Goal: Task Accomplishment & Management: Complete application form

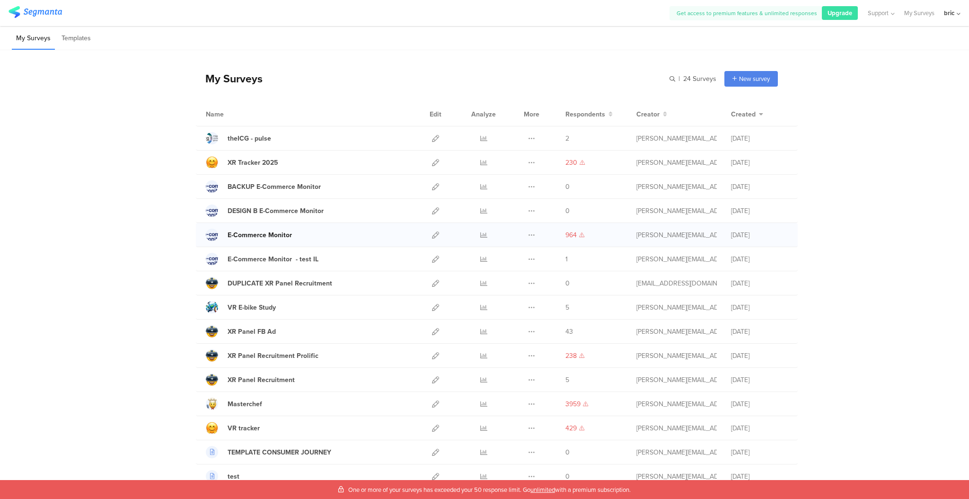
click at [241, 232] on div "E-Commerce Monitor" at bounding box center [260, 235] width 64 height 10
click at [432, 232] on icon at bounding box center [435, 234] width 7 height 7
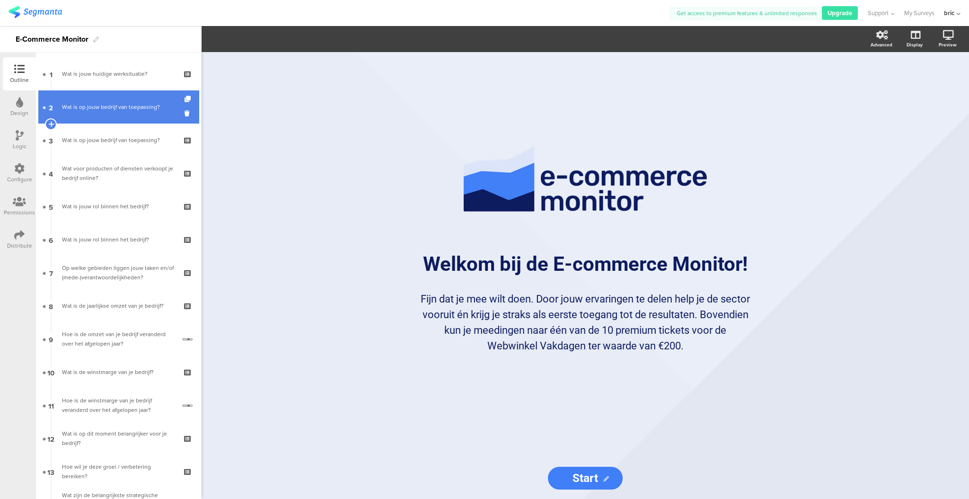
click at [126, 113] on link "2 Wat is op jouw bedrijf van toepassing?" at bounding box center [118, 106] width 161 height 33
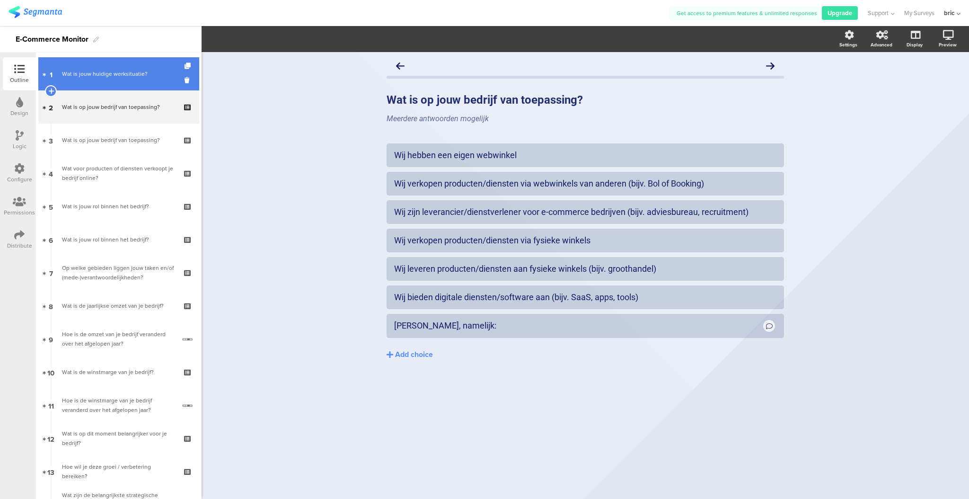
click at [133, 80] on link "1 Wat is jouw huidige werksituatie?" at bounding box center [118, 73] width 161 height 33
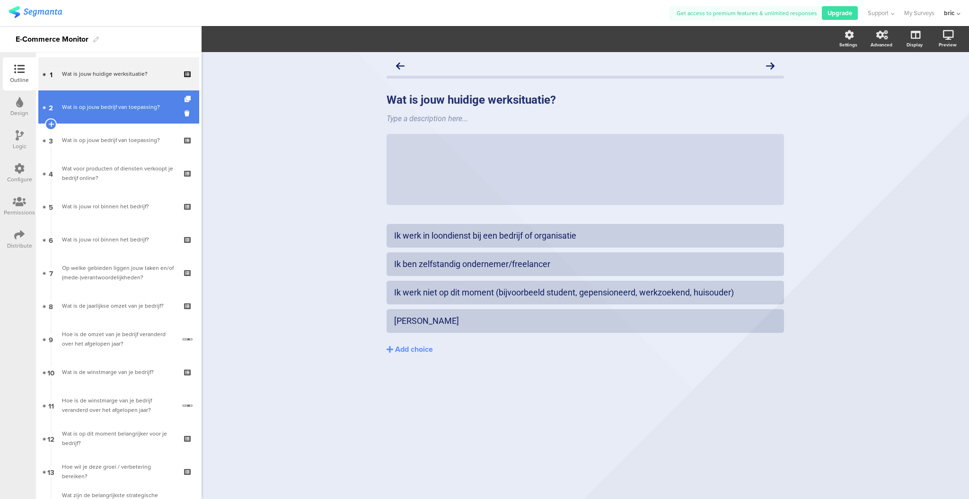
click at [132, 99] on link "2 Wat is op jouw bedrijf van toepassing?" at bounding box center [118, 106] width 161 height 33
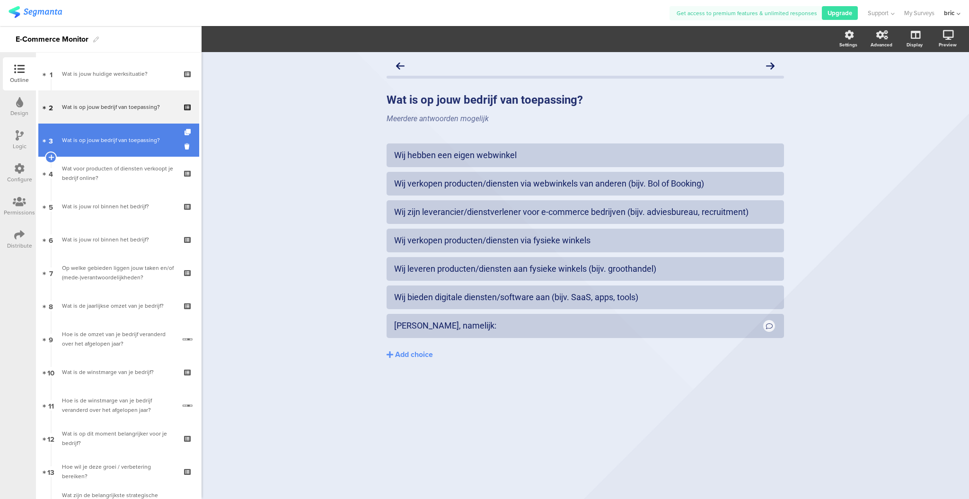
click at [133, 132] on link "3 Wat is op jouw bedrijf van toepassing?" at bounding box center [118, 140] width 161 height 33
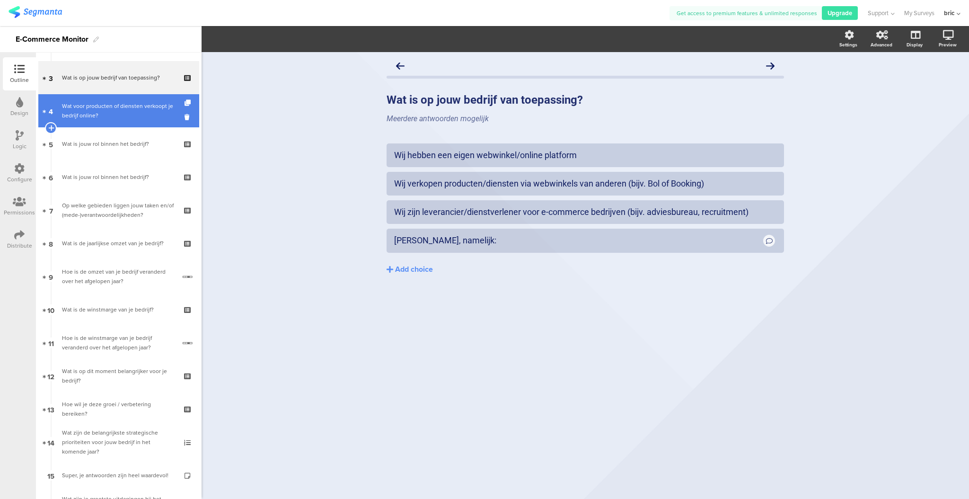
click at [133, 118] on div "Wat voor producten of diensten verkoopt je bedrijf online?" at bounding box center [118, 110] width 113 height 19
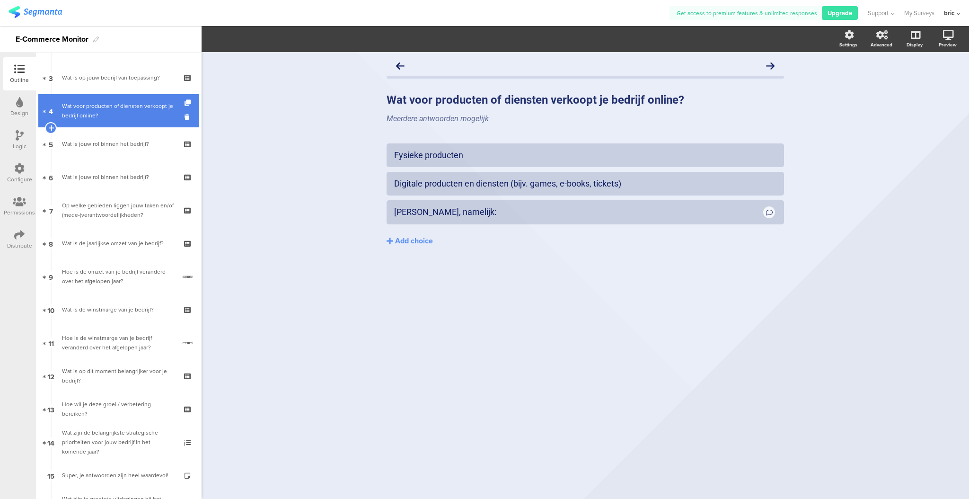
scroll to position [63, 0]
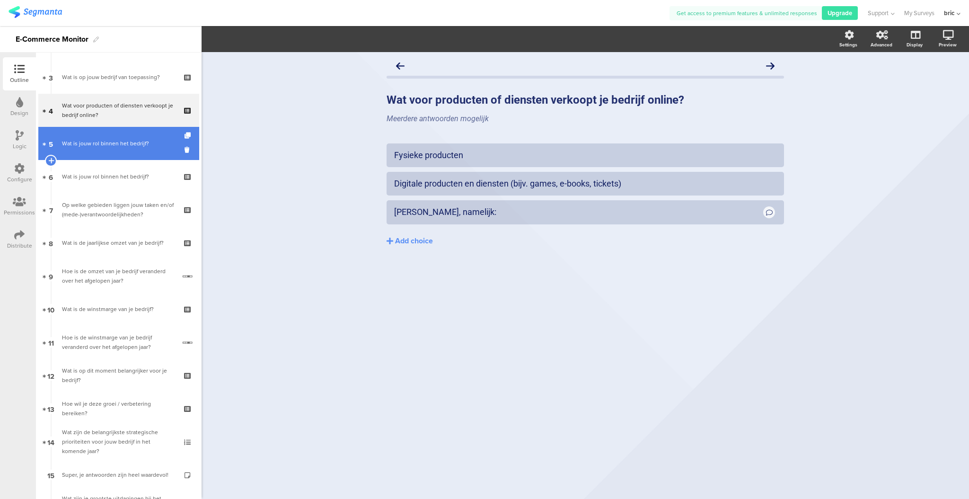
click at [133, 137] on link "5 Wat is jouw rol binnen het bedrijf?" at bounding box center [118, 143] width 161 height 33
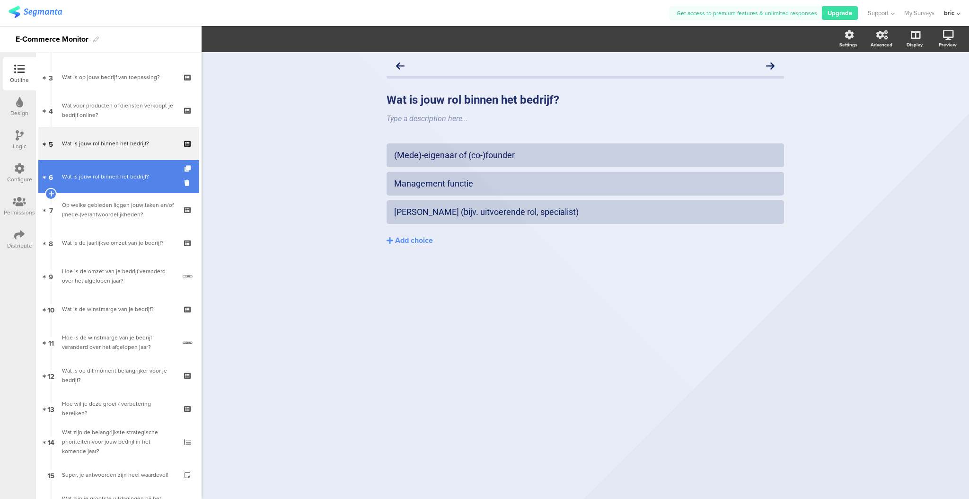
click at [126, 165] on link "6 Wat is jouw rol binnen het bedrijf?" at bounding box center [118, 176] width 161 height 33
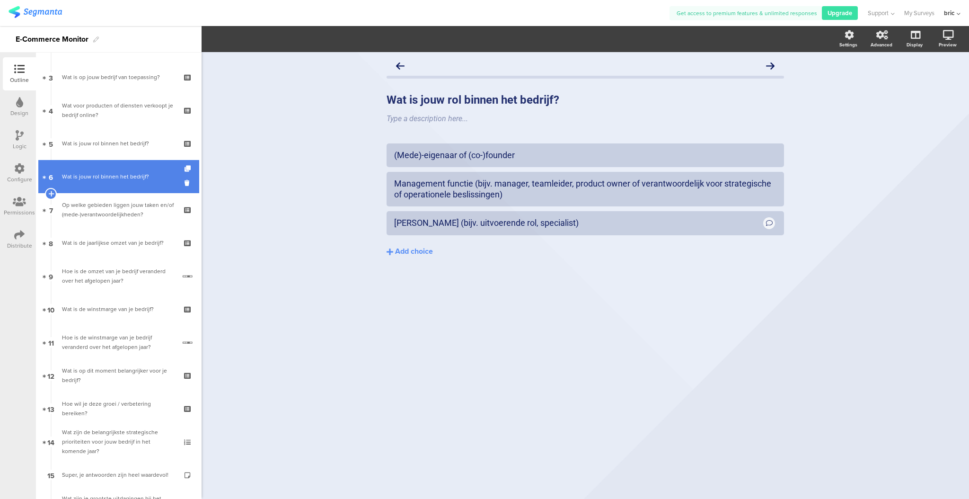
click at [126, 188] on link "6 Wat is jouw rol binnen het bedrijf?" at bounding box center [118, 176] width 161 height 33
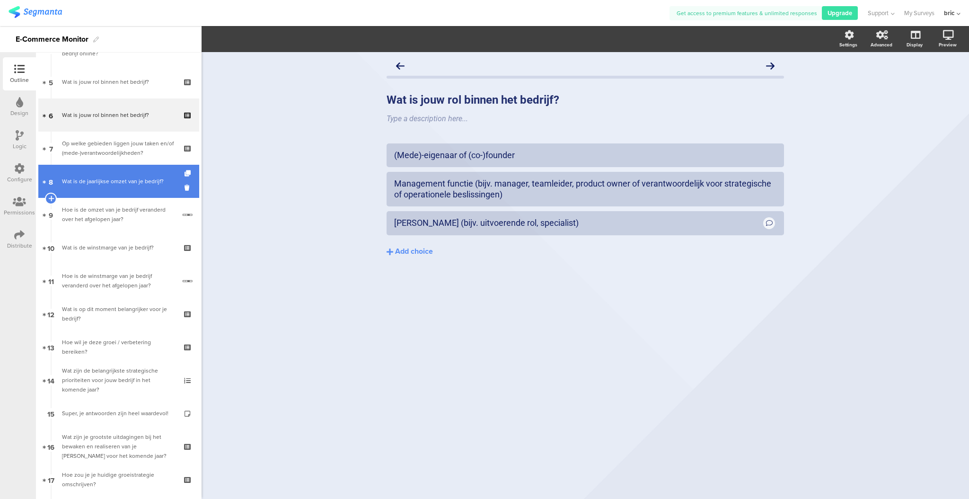
scroll to position [125, 0]
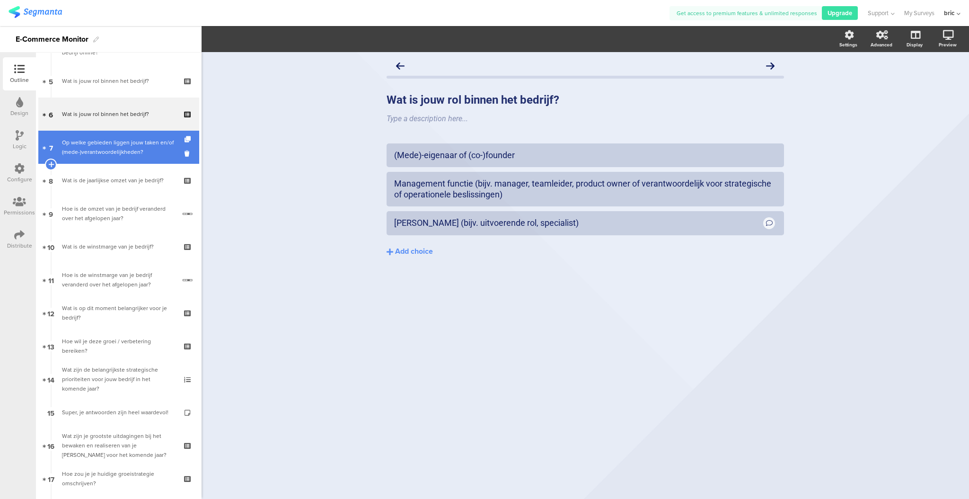
click at [130, 153] on div "Op welke gebieden liggen jouw taken en/of (mede-)verantwoordelijkheden?" at bounding box center [118, 147] width 113 height 19
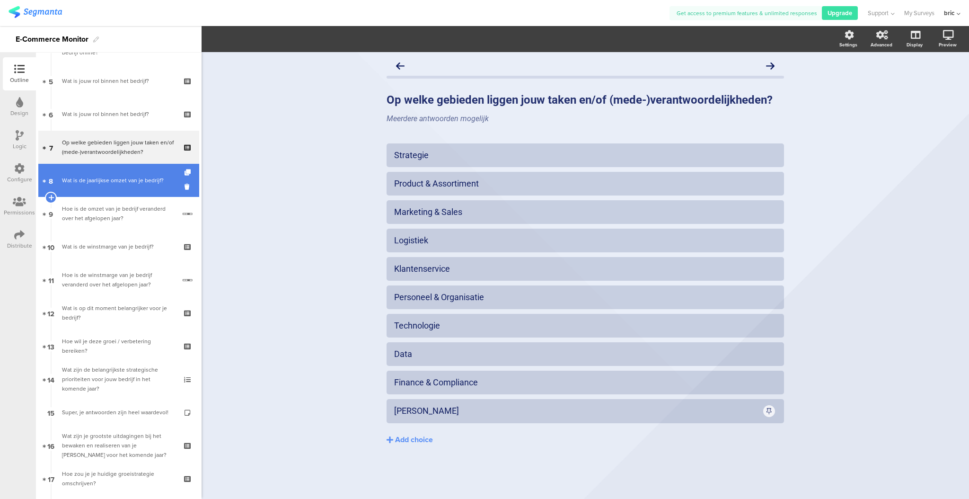
click at [129, 174] on link "8 Wat is de jaarlijkse omzet van je bedrijf?" at bounding box center [118, 180] width 161 height 33
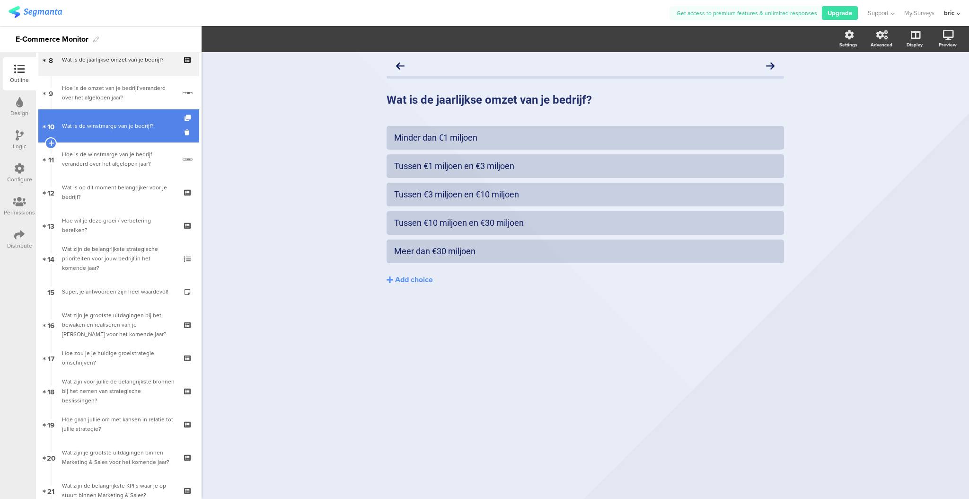
click at [129, 122] on div "Wat is de winstmarge van je bedrijf?" at bounding box center [118, 125] width 113 height 9
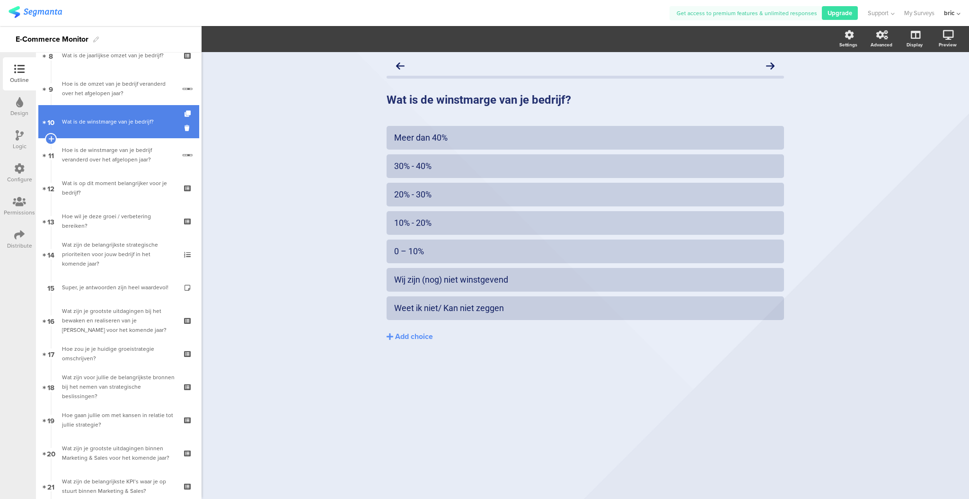
scroll to position [251, 0]
click at [10, 149] on div "Logic" at bounding box center [19, 140] width 33 height 33
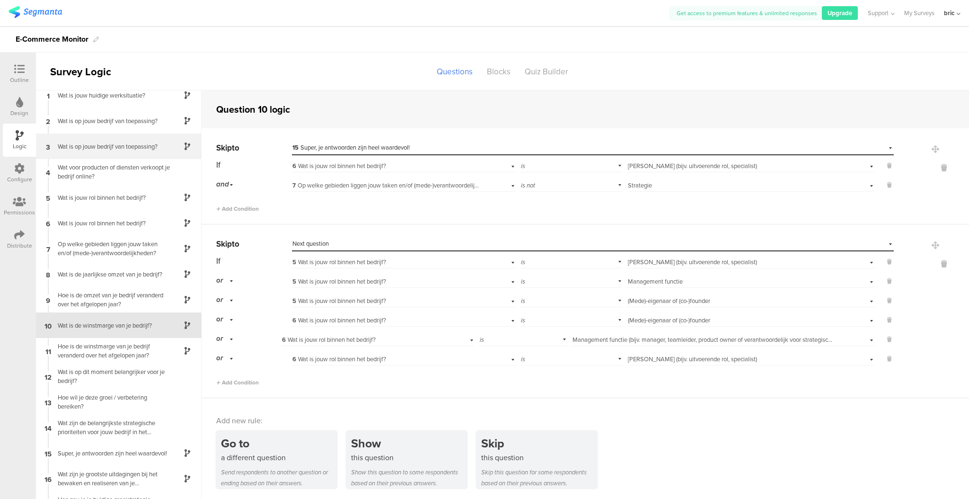
scroll to position [2, 0]
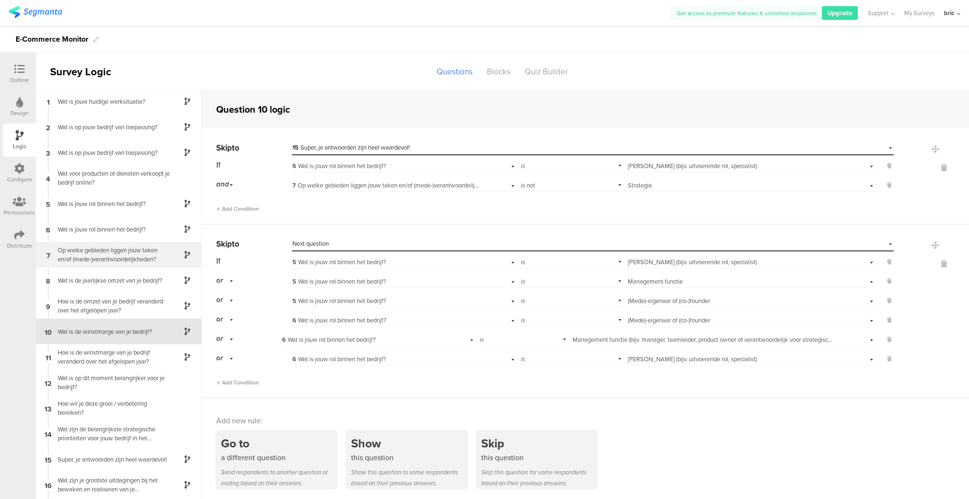
click at [133, 243] on div "7 Op welke gebieden liggen jouw taken en/of (mede-)verantwoordelijkheden?" at bounding box center [119, 255] width 166 height 26
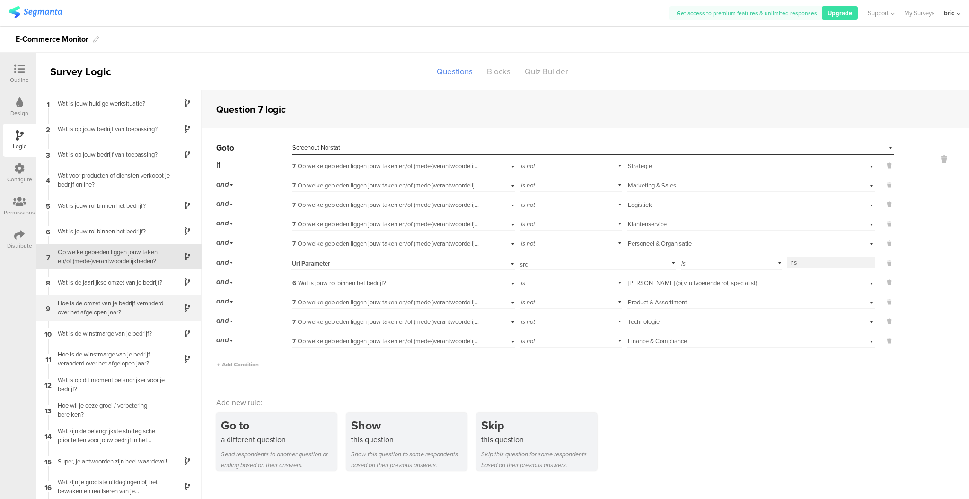
click at [97, 301] on div "Hoe is de omzet van je bedrijf veranderd over het afgelopen jaar?" at bounding box center [111, 308] width 118 height 18
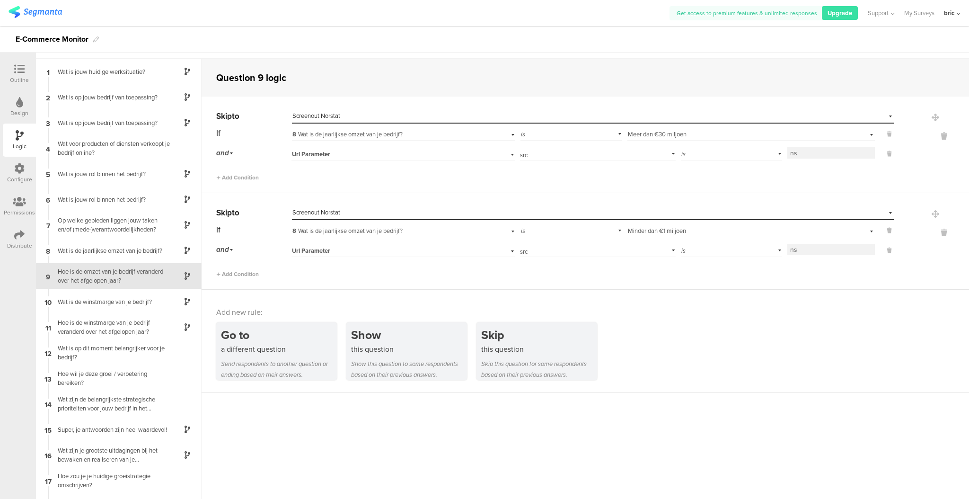
click at [95, 330] on div "Hoe is de winstmarge van je bedrijf veranderd over het afgelopen jaar?" at bounding box center [111, 327] width 118 height 18
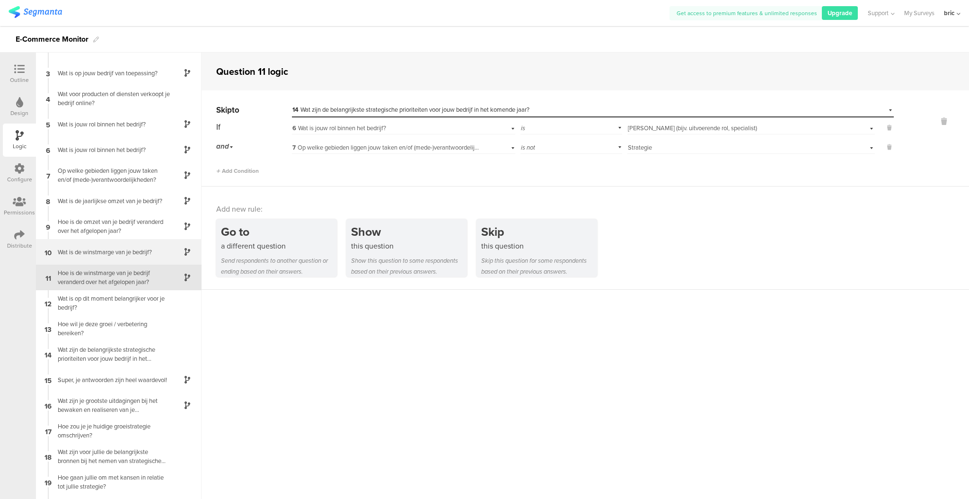
scroll to position [44, 0]
click at [116, 258] on div "10 Wat is de winstmarge van je bedrijf?" at bounding box center [119, 251] width 166 height 26
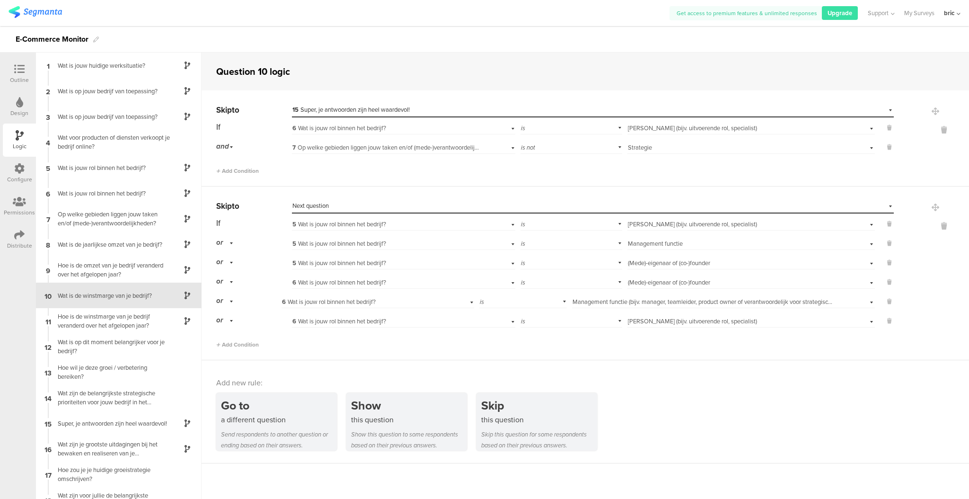
scroll to position [19, 0]
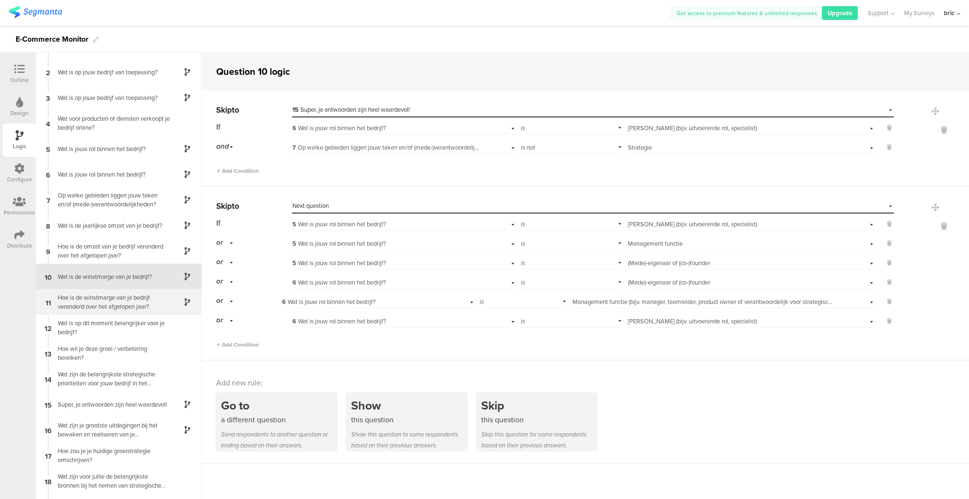
click at [124, 311] on div "11 Hoe is de winstmarge van je bedrijf veranderd over het afgelopen jaar?" at bounding box center [119, 302] width 166 height 26
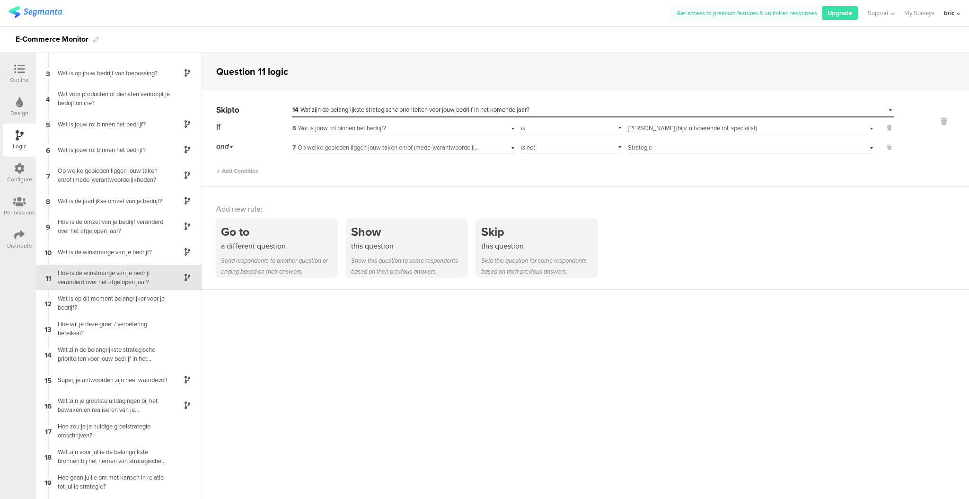
scroll to position [44, 0]
click at [122, 262] on div "10 Wat is de winstmarge van je bedrijf?" at bounding box center [119, 251] width 166 height 26
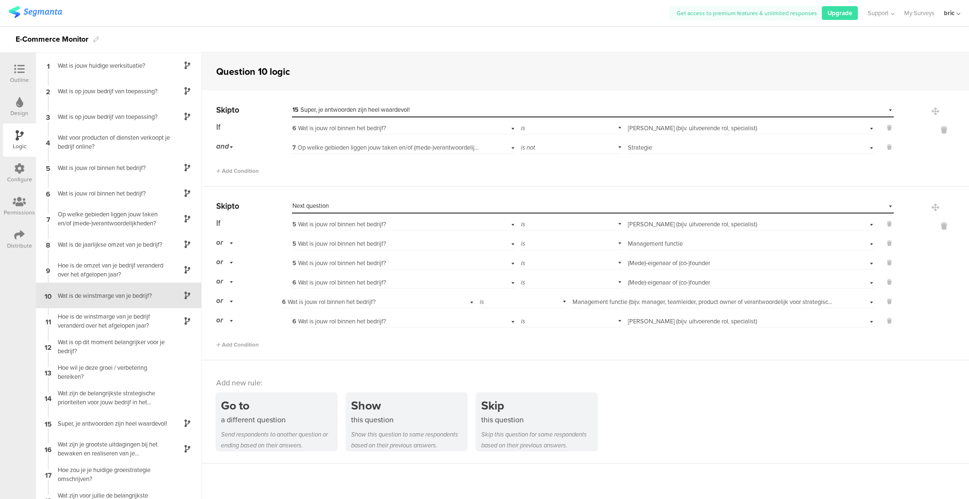
scroll to position [19, 0]
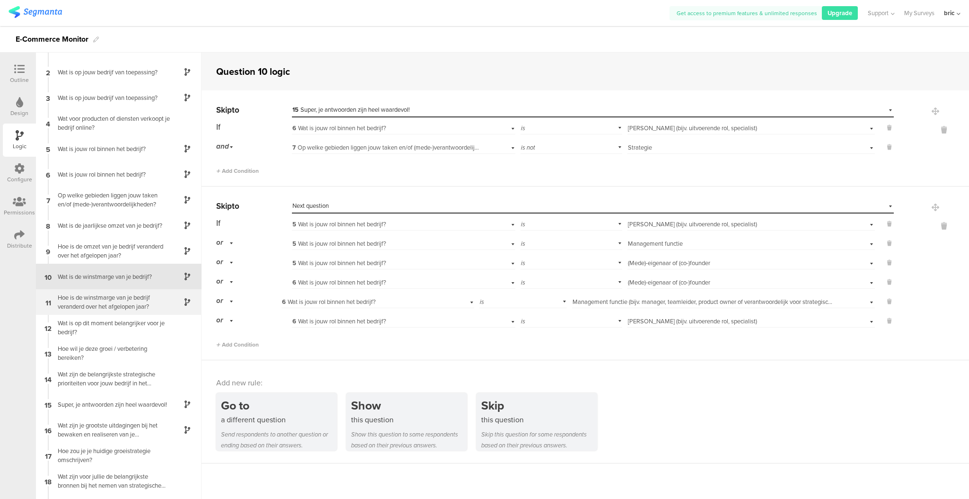
drag, startPoint x: 134, startPoint y: 312, endPoint x: 133, endPoint y: 320, distance: 8.2
click at [134, 312] on div "11 Hoe is de winstmarge van je bedrijf veranderd over het afgelopen jaar?" at bounding box center [119, 302] width 166 height 26
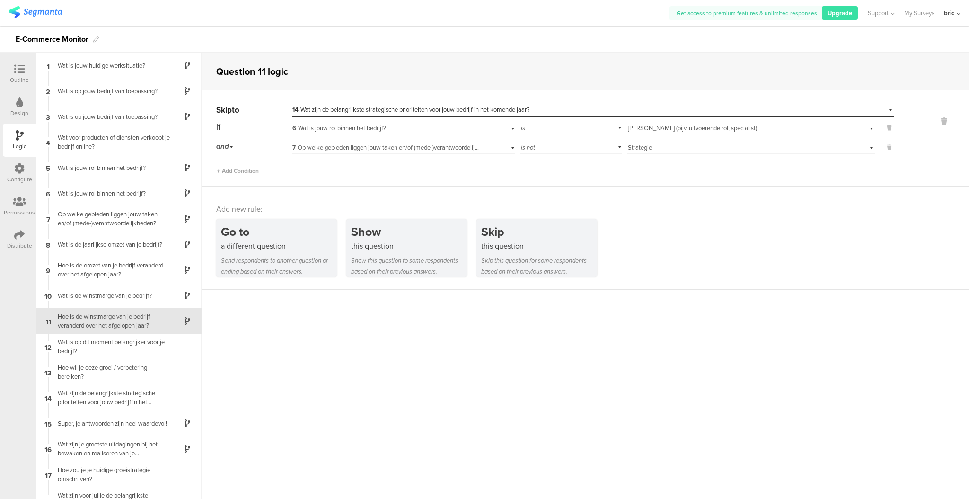
scroll to position [44, 0]
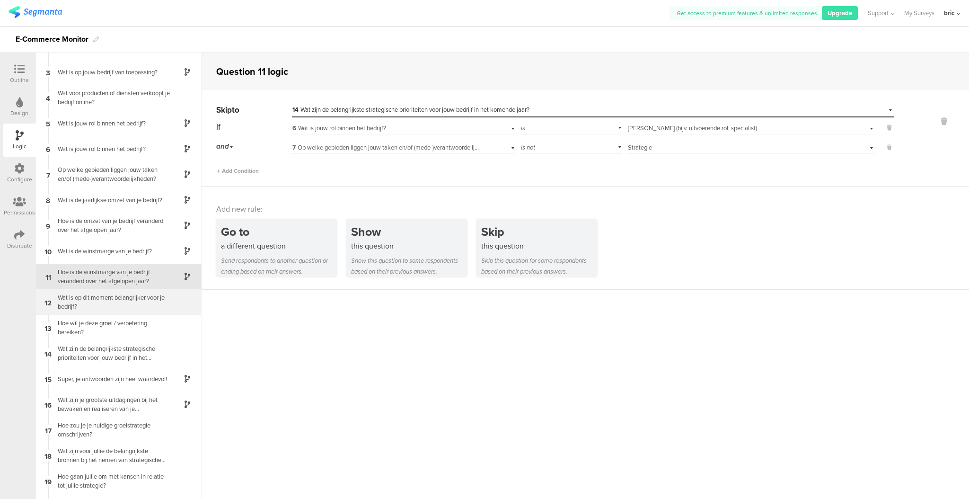
click at [128, 310] on div "12 Wat is op dit moment belangrijker voor je bedrijf?" at bounding box center [119, 302] width 166 height 26
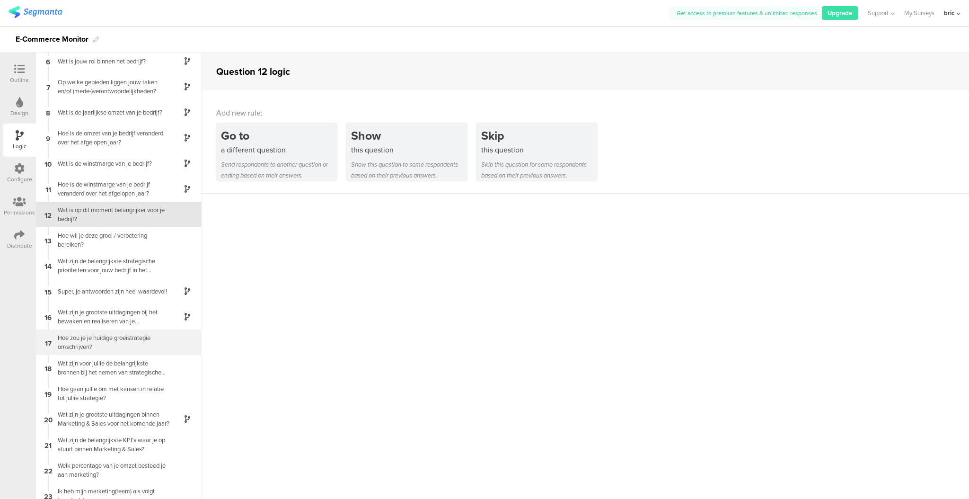
scroll to position [133, 0]
click at [125, 339] on div "Hoe zou je je huidige groeistrategie omschrijven?" at bounding box center [111, 342] width 118 height 18
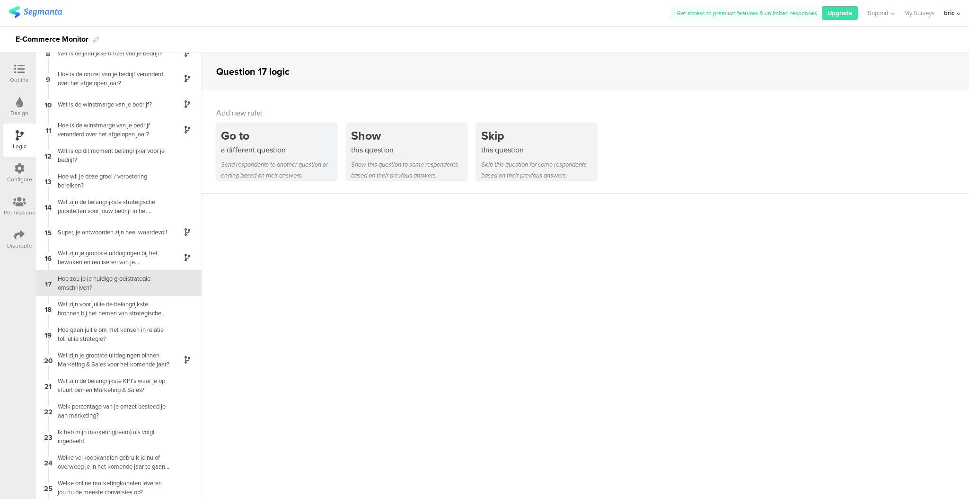
scroll to position [198, 0]
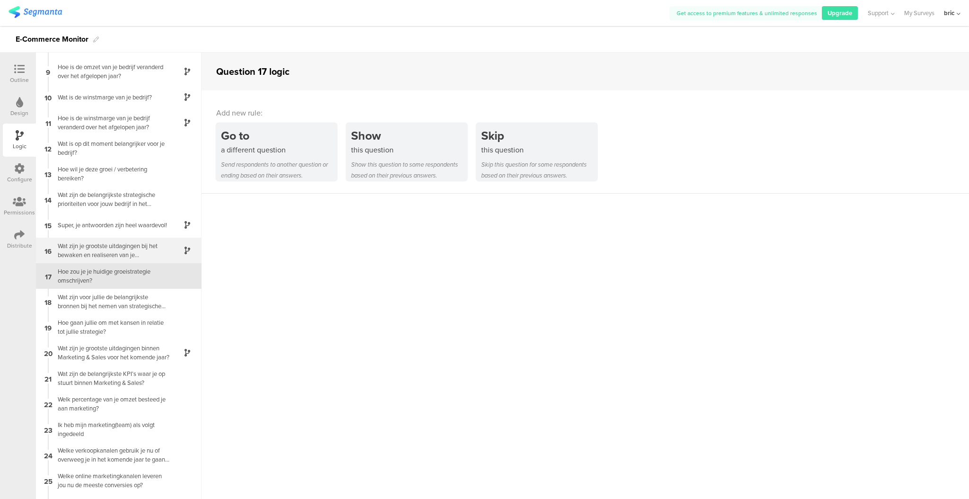
click at [130, 258] on div "16 Wat zijn je grootste uitdagingen bij het bewaken en realiseren van je [PERSO…" at bounding box center [119, 251] width 166 height 26
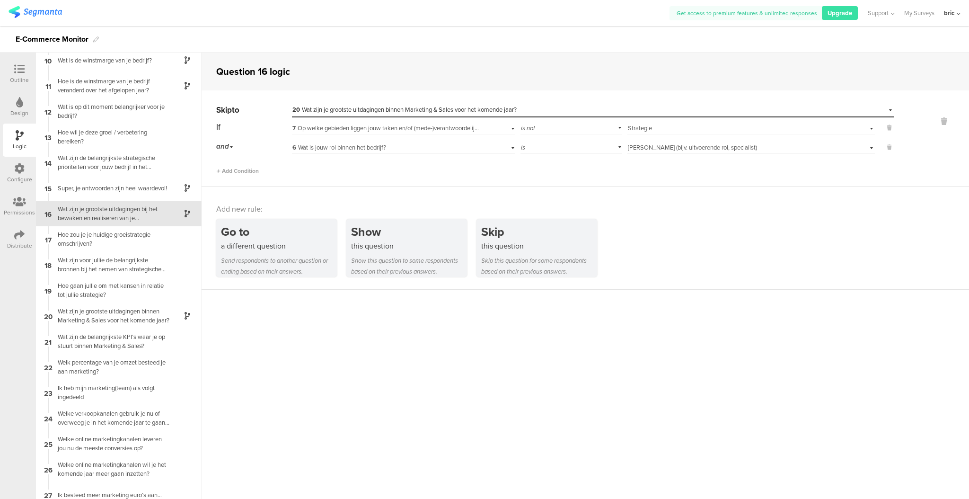
scroll to position [236, 0]
click at [223, 143] on span "and" at bounding box center [222, 146] width 13 height 10
click at [225, 162] on div "or" at bounding box center [254, 159] width 74 height 13
click at [137, 236] on div "Hoe zou je je huidige groeistrategie omschrijven?" at bounding box center [111, 239] width 118 height 18
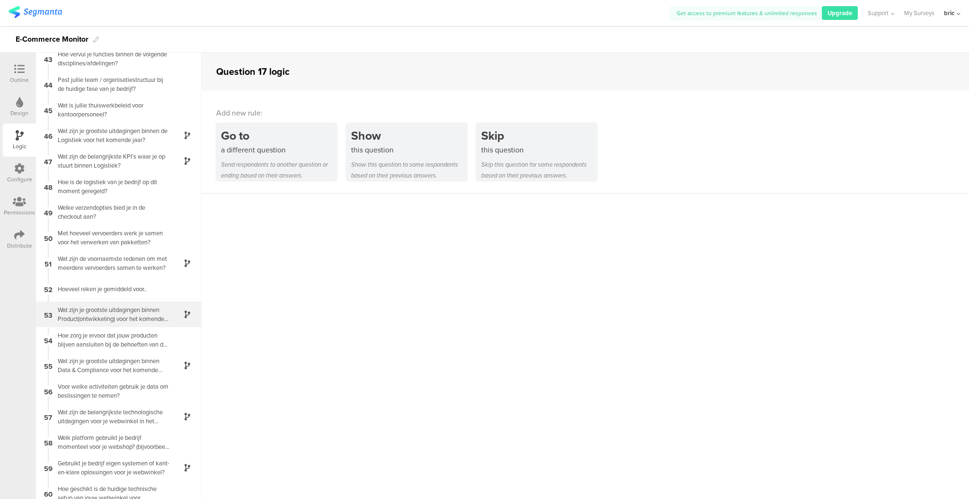
scroll to position [1080, 0]
click at [135, 291] on div "Hoeveel reken je gemiddeld voor.." at bounding box center [111, 288] width 118 height 9
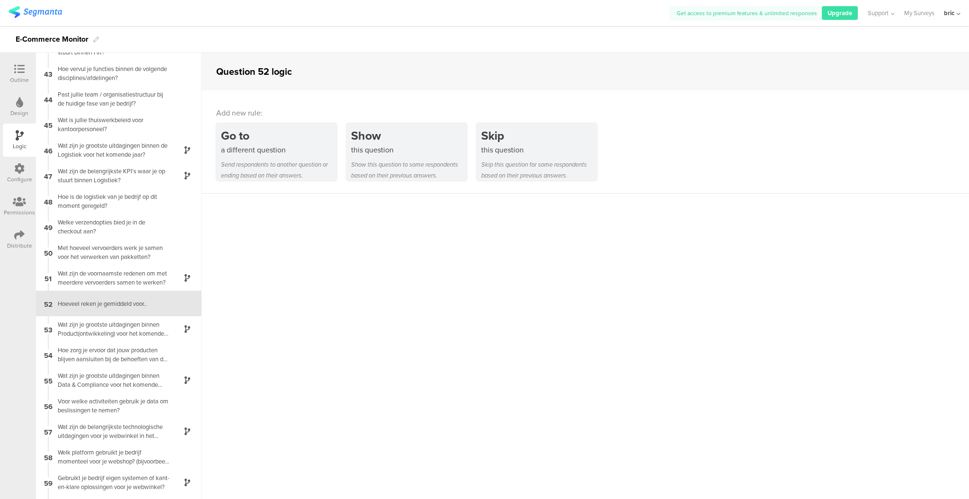
scroll to position [1093, 0]
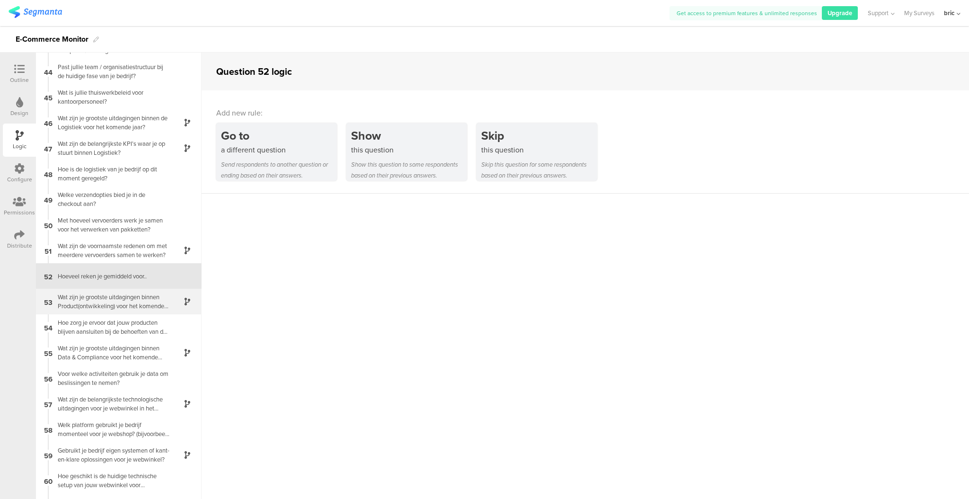
click at [126, 303] on div "Wat zijn je grootste uitdagingen binnen Product(ontwikkeling) voor het komende …" at bounding box center [111, 301] width 118 height 18
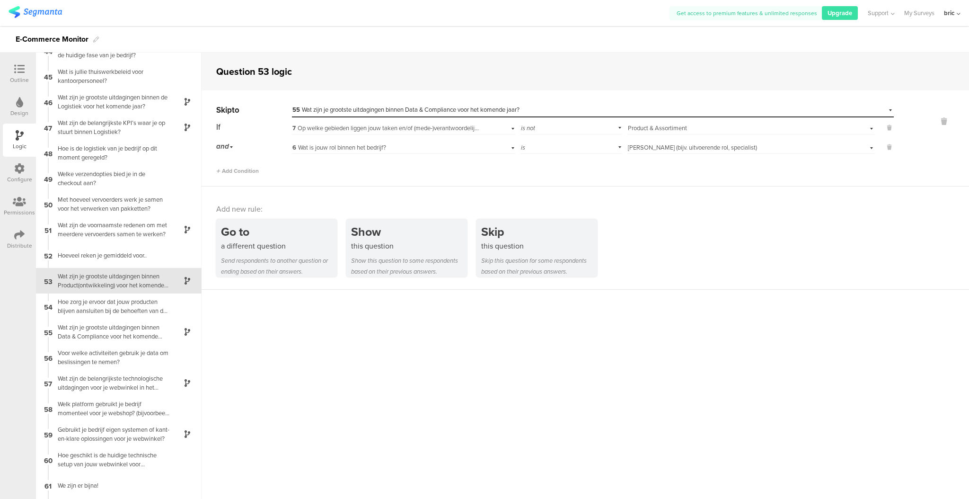
scroll to position [1118, 0]
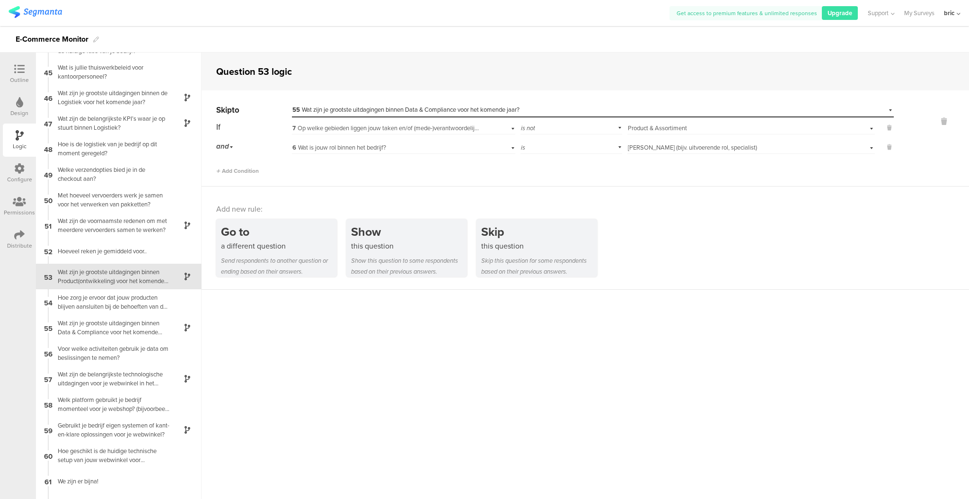
click at [122, 318] on div "Wat zijn je grootste uitdagingen binnen Data & Compliance voor het komende jaar?" at bounding box center [111, 327] width 118 height 18
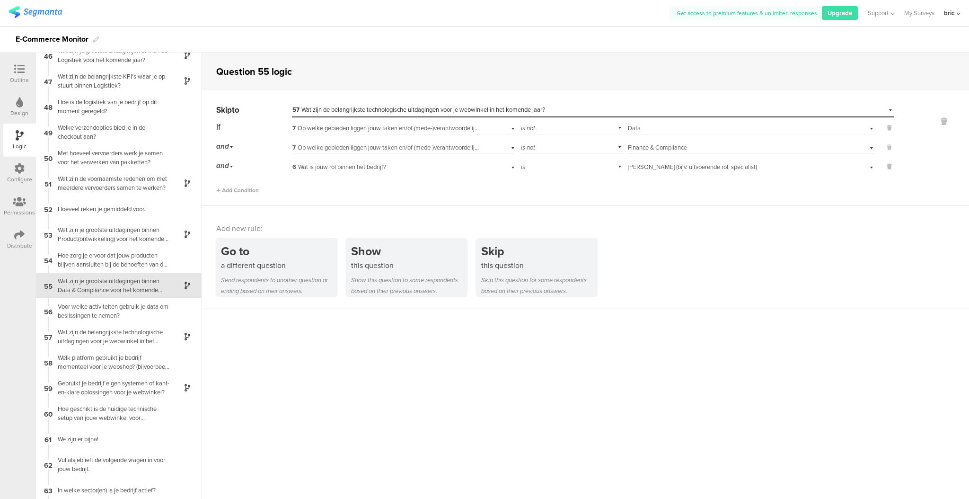
scroll to position [1169, 0]
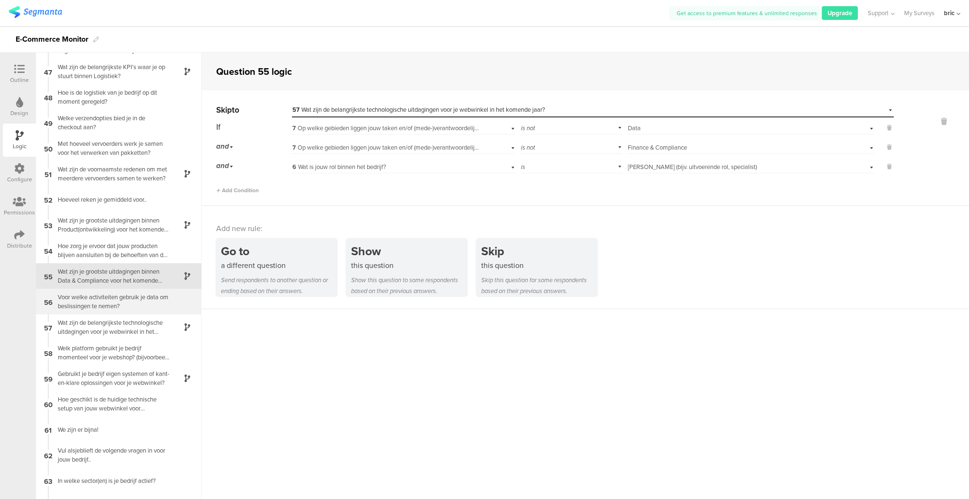
click at [124, 309] on div "56 Voor welke activiteiten gebruik je data om beslissingen te nemen?" at bounding box center [119, 302] width 166 height 26
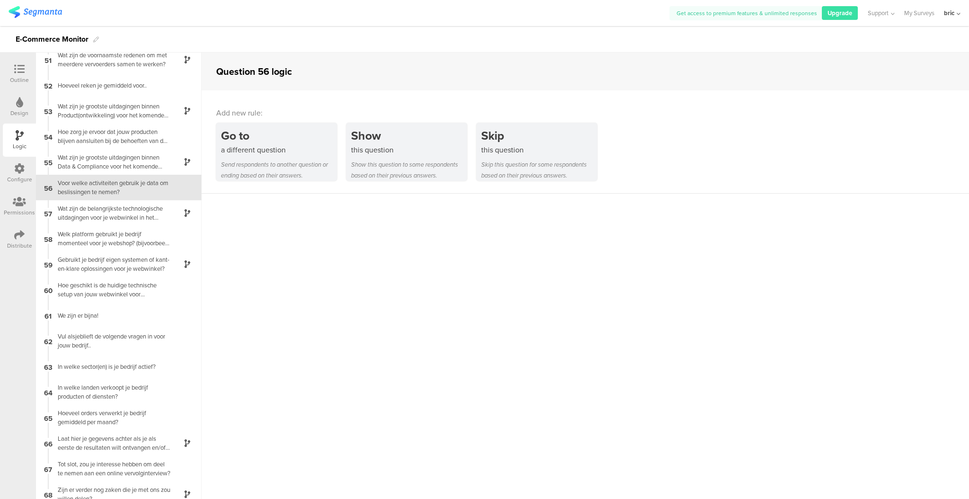
scroll to position [1291, 0]
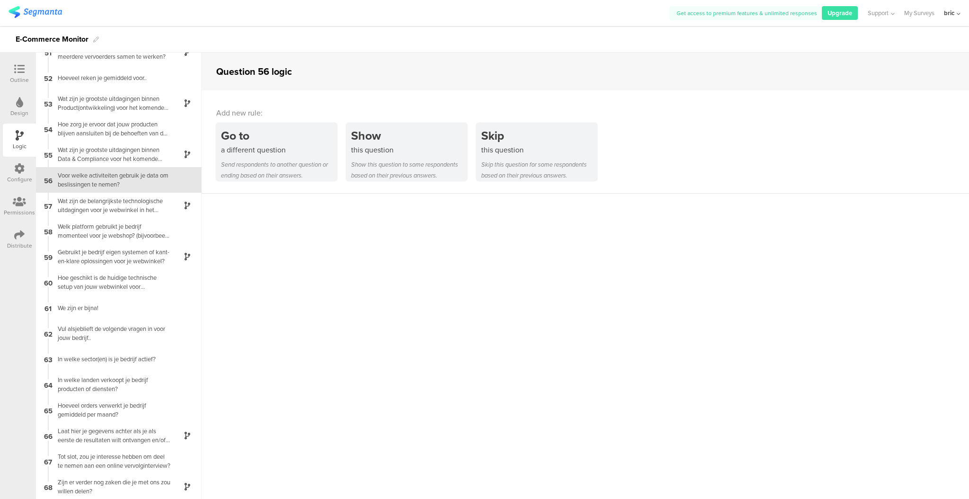
click at [129, 190] on div "56 Voor welke activiteiten gebruik je data om beslissingen te nemen?" at bounding box center [119, 180] width 166 height 26
click at [129, 201] on div "Wat zijn de belangrijkste technologische uitdagingen voor je webwinkel in het k…" at bounding box center [111, 205] width 118 height 18
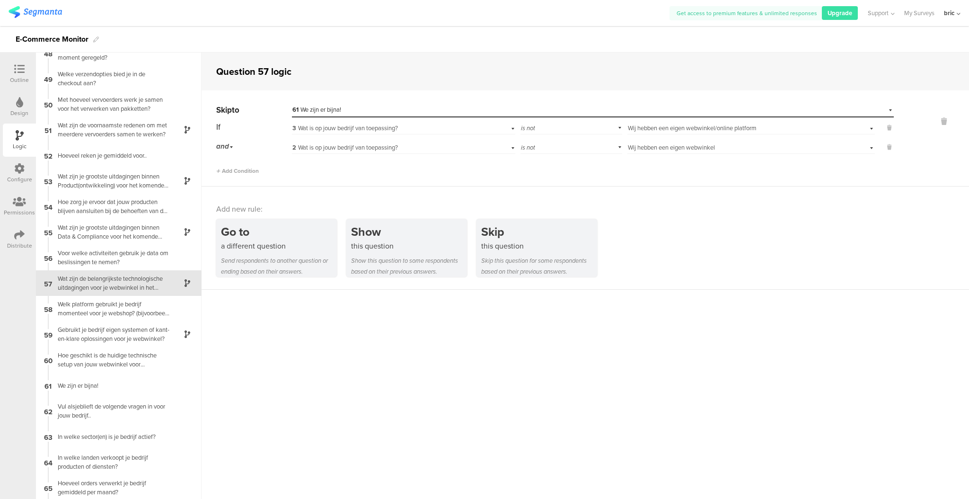
scroll to position [1220, 0]
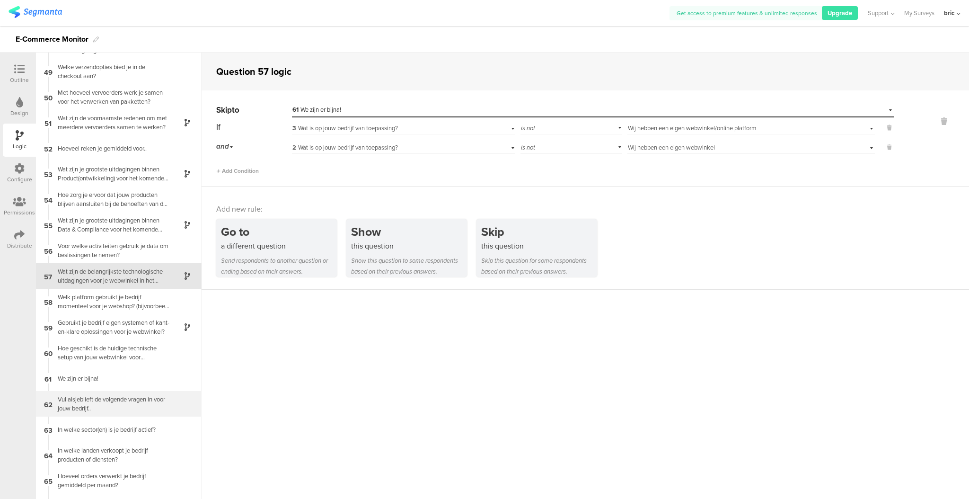
click at [98, 396] on div "Vul alsjeblieft de volgende vragen in voor jouw bedrijf.." at bounding box center [111, 404] width 118 height 18
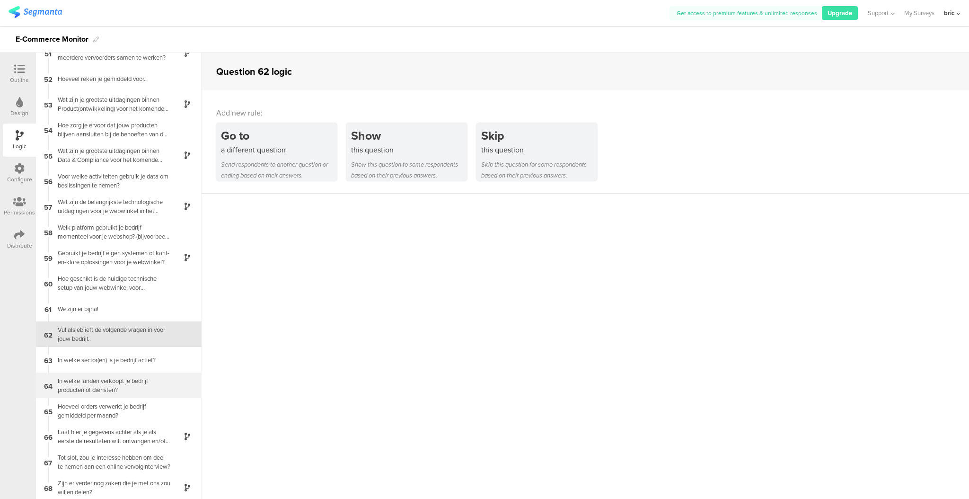
scroll to position [1291, 0]
click at [21, 76] on div "Outline" at bounding box center [19, 80] width 19 height 9
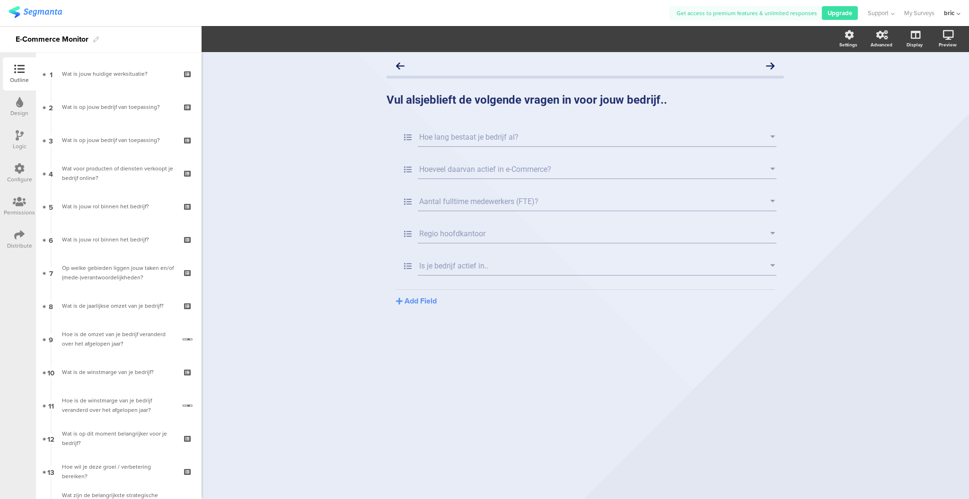
click at [25, 71] on div at bounding box center [19, 70] width 19 height 12
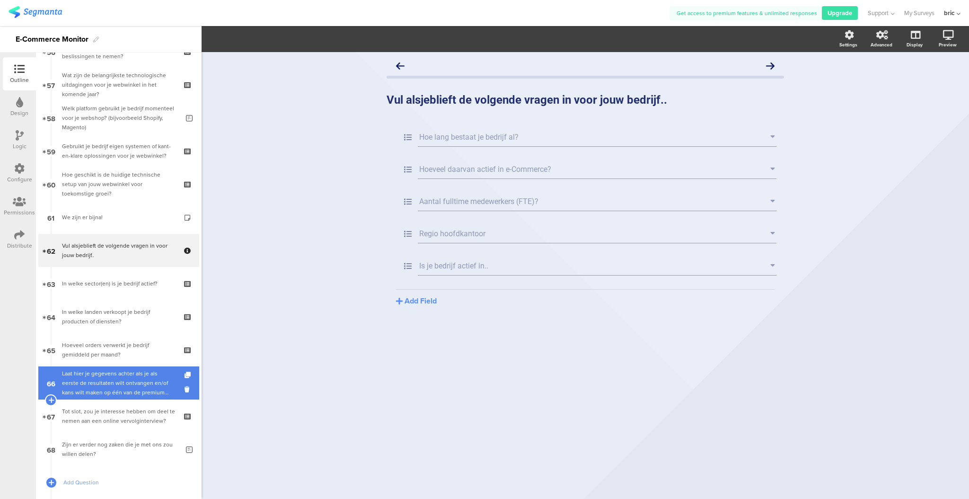
scroll to position [1842, 0]
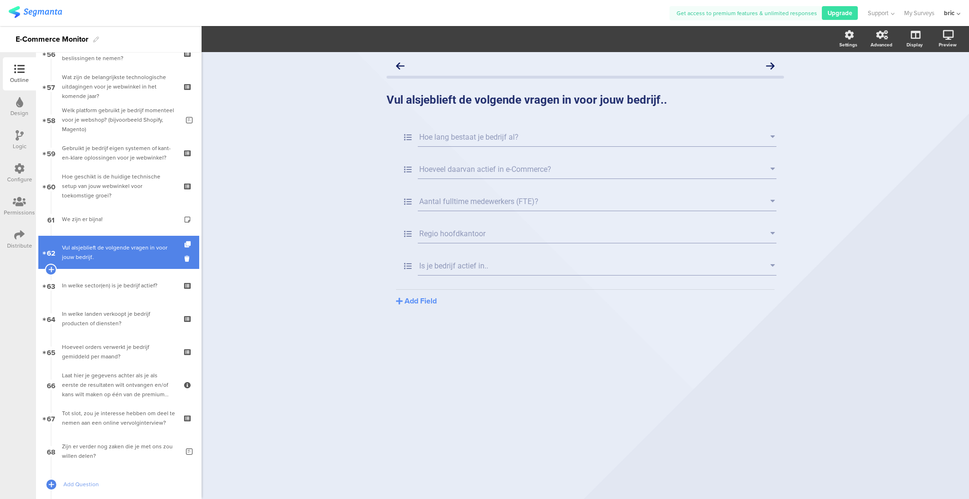
click at [98, 254] on div "Vul alsjeblieft de volgende vragen in voor jouw bedrijf.." at bounding box center [118, 252] width 113 height 19
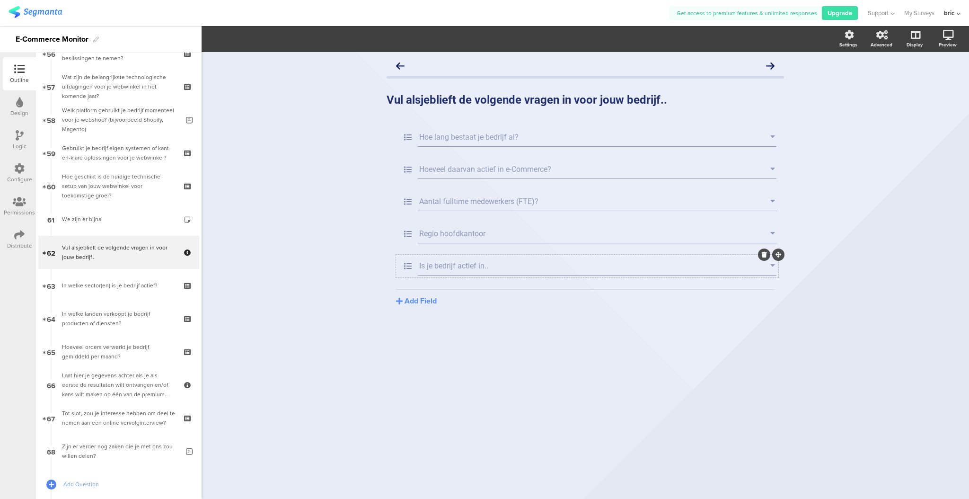
click at [723, 265] on input "Is je bedrijf actief in.." at bounding box center [594, 265] width 351 height 9
click at [773, 267] on icon at bounding box center [772, 265] width 5 height 9
click at [773, 268] on icon at bounding box center [772, 265] width 5 height 9
click at [412, 260] on icon at bounding box center [408, 266] width 20 height 12
click at [418, 269] on div "Is je bedrijf actief in.." at bounding box center [597, 265] width 359 height 19
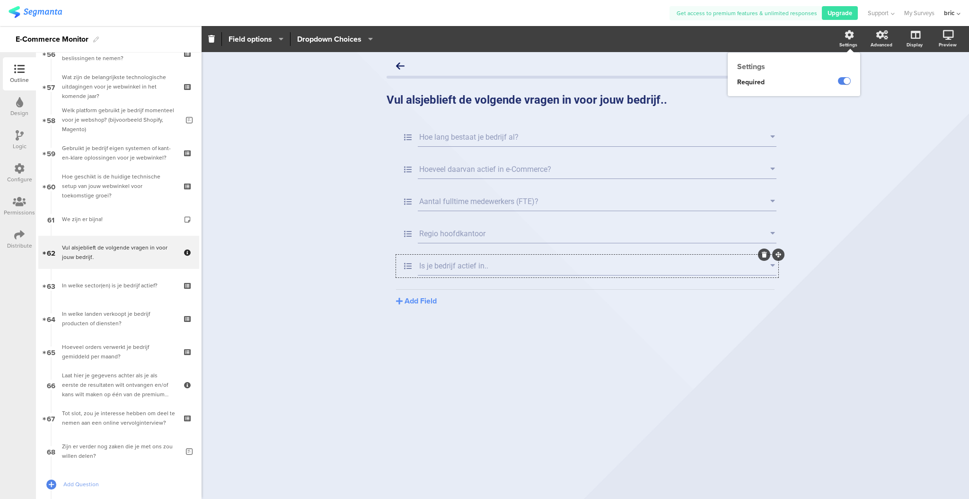
click at [854, 38] on div "Settings" at bounding box center [853, 39] width 33 height 24
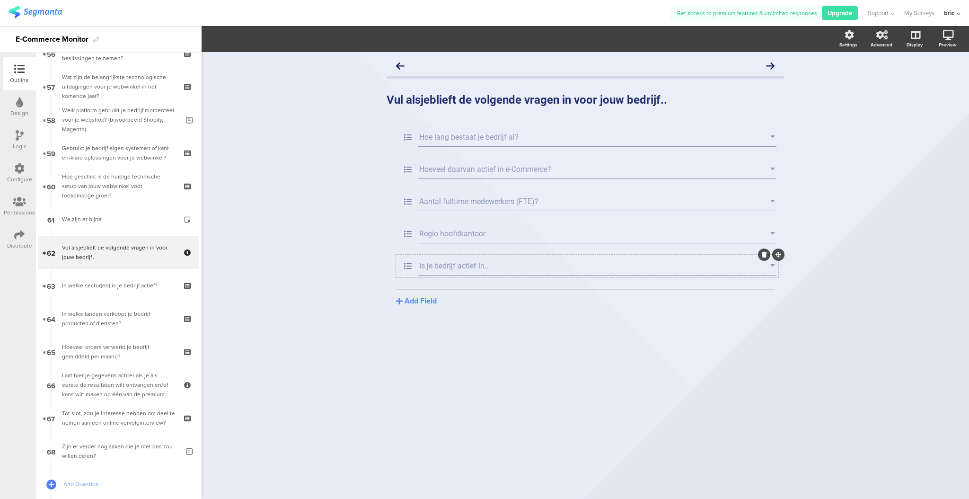
click at [442, 261] on input "Is je bedrijf actief in.." at bounding box center [594, 265] width 351 height 9
click at [349, 44] on span "Dropdown Choices" at bounding box center [329, 39] width 64 height 11
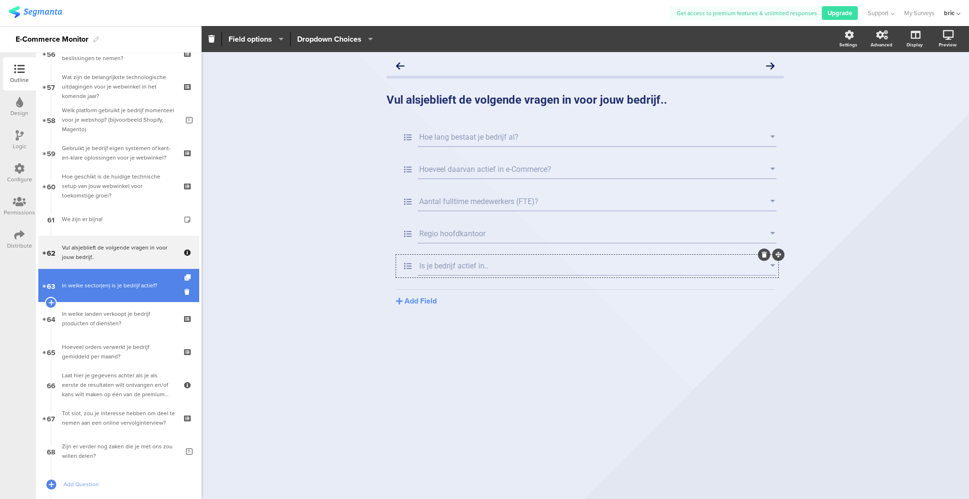
click at [105, 278] on link "63 In welke sector(en) is je bedrijf actief?" at bounding box center [118, 285] width 161 height 33
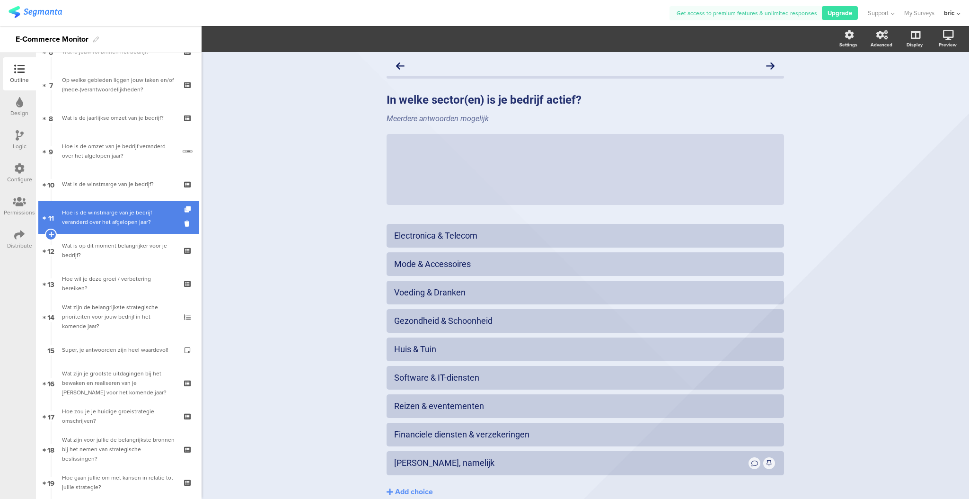
scroll to position [188, 0]
click at [85, 226] on link "11 Hoe is de winstmarge van je bedrijf veranderd over het afgelopen jaar?" at bounding box center [118, 216] width 161 height 33
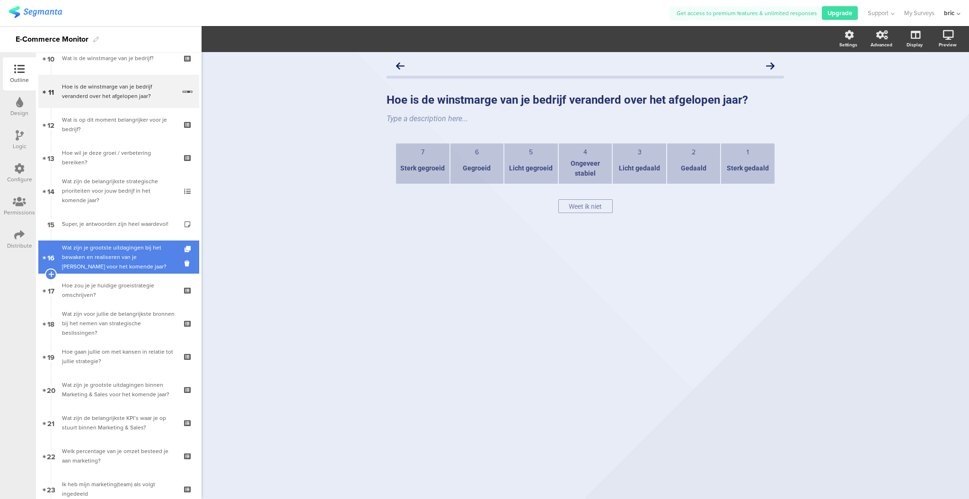
scroll to position [314, 0]
click at [93, 243] on div "Wat zijn je grootste uitdagingen bij het bewaken en realiseren van je [PERSON_N…" at bounding box center [118, 256] width 113 height 28
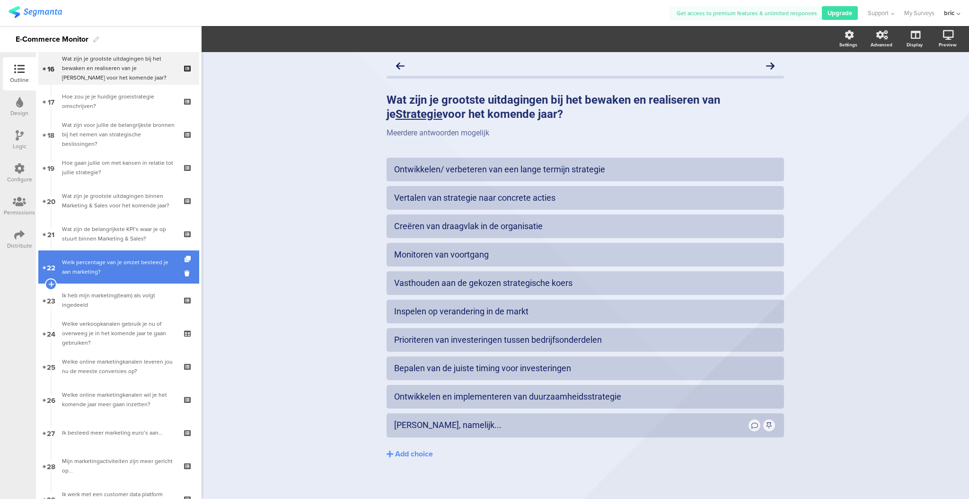
scroll to position [503, 0]
click at [96, 251] on link "22 Welk percentage van je omzet besteed je aan marketing?" at bounding box center [118, 266] width 161 height 33
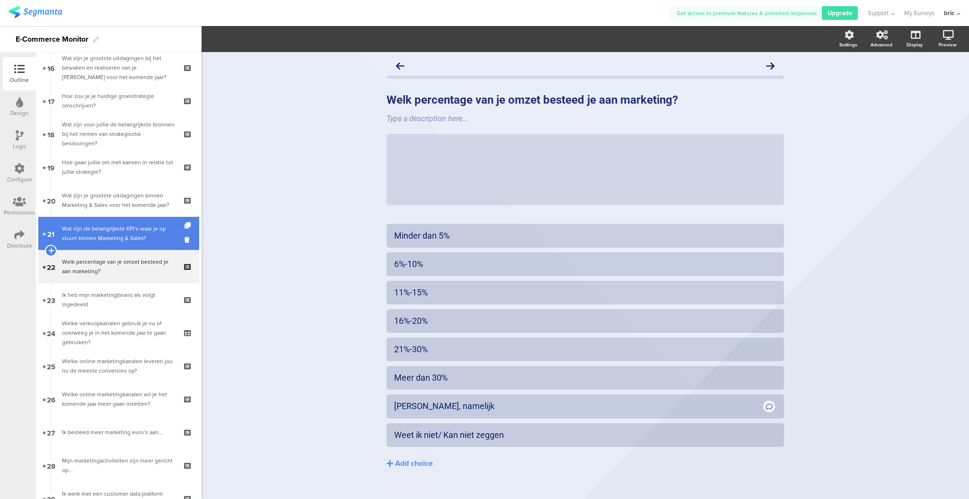
click at [99, 245] on link "21 Wat zijn de belangrijkste KPI’s waar je op stuurt binnen Marketing & Sales?" at bounding box center [118, 233] width 161 height 33
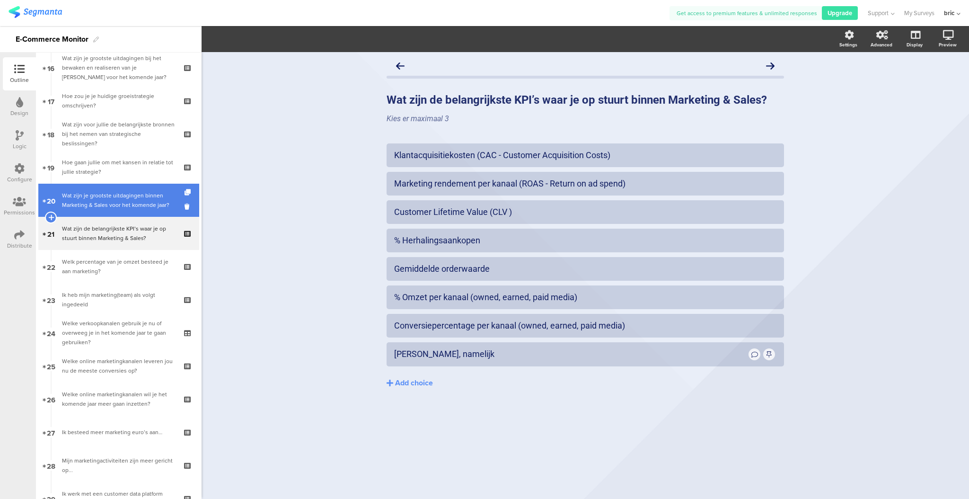
click at [107, 209] on div "Wat zijn je grootste uitdagingen binnen Marketing & Sales voor het komende jaar?" at bounding box center [118, 200] width 113 height 19
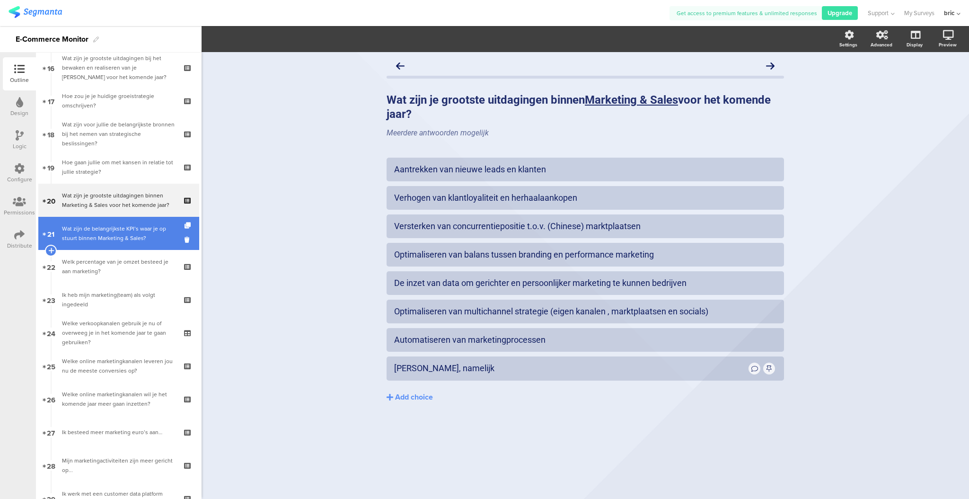
click at [106, 224] on div "Wat zijn de belangrijkste KPI’s waar je op stuurt binnen Marketing & Sales?" at bounding box center [118, 233] width 113 height 19
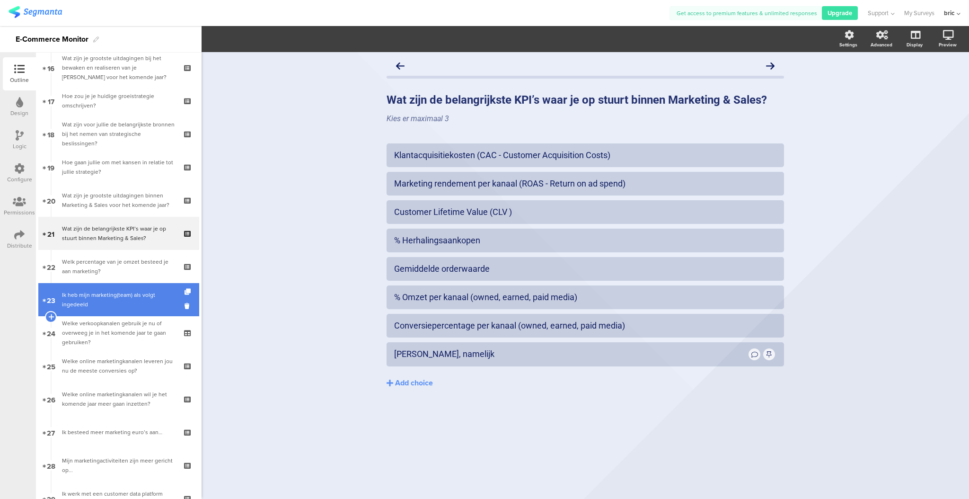
click at [110, 283] on link "23 Ik heb mijn marketing(team) als volgt ingedeeld" at bounding box center [118, 299] width 161 height 33
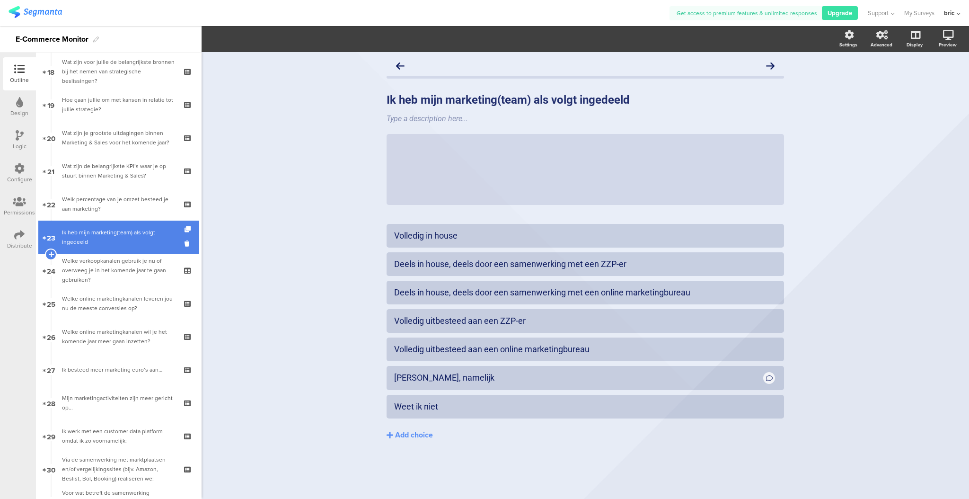
scroll to position [566, 0]
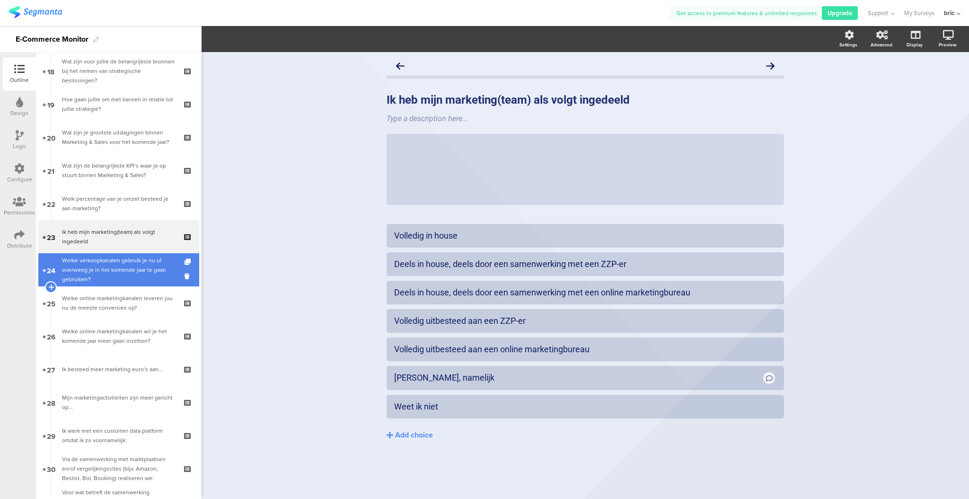
click at [111, 277] on div "Welke verkoopkanalen gebruik je nu of overweeg je in het komende jaar te gaan g…" at bounding box center [118, 270] width 113 height 28
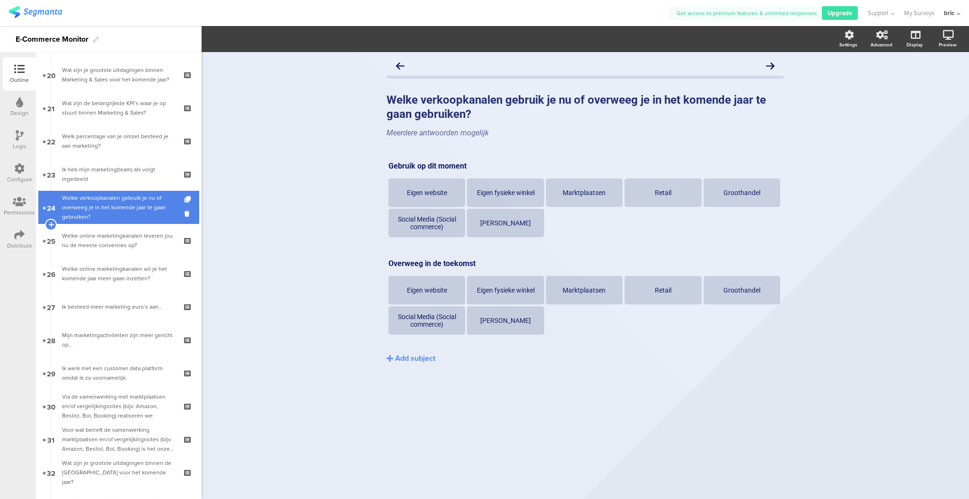
scroll to position [629, 0]
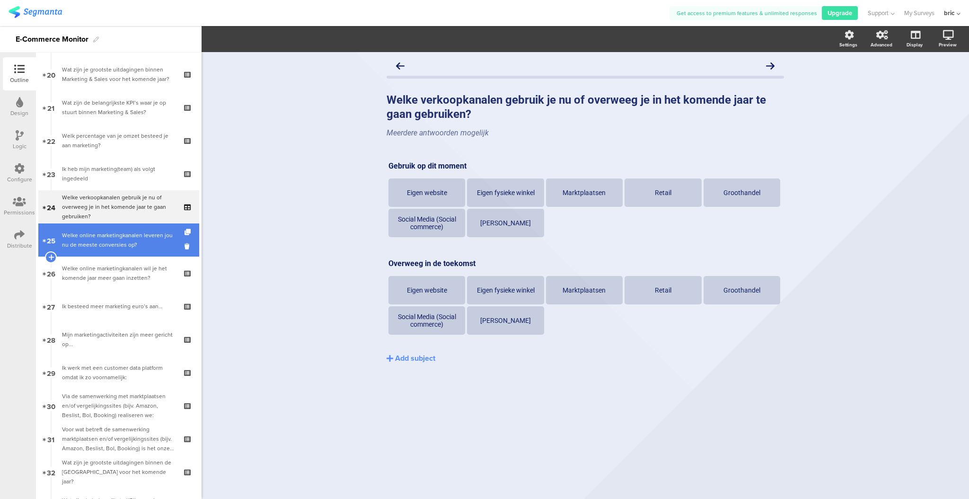
click at [134, 239] on div "Welke online marketingkanalen leveren jou nu de meeste conversies op?" at bounding box center [118, 239] width 113 height 19
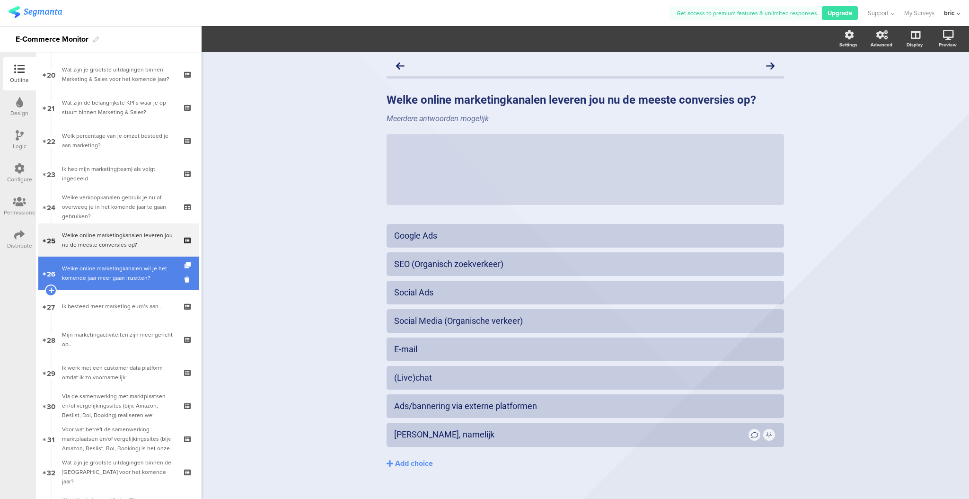
click at [162, 278] on div "Welke online marketingkanalen wil je het komende jaar meer gaan inzetten?" at bounding box center [118, 273] width 113 height 19
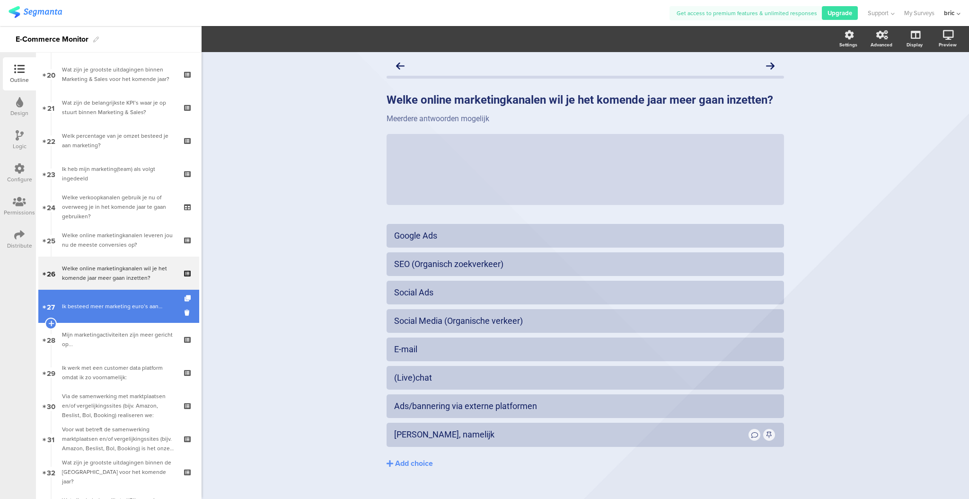
click at [152, 291] on link "27 Ik besteed meer marketing euro’s aan…" at bounding box center [118, 306] width 161 height 33
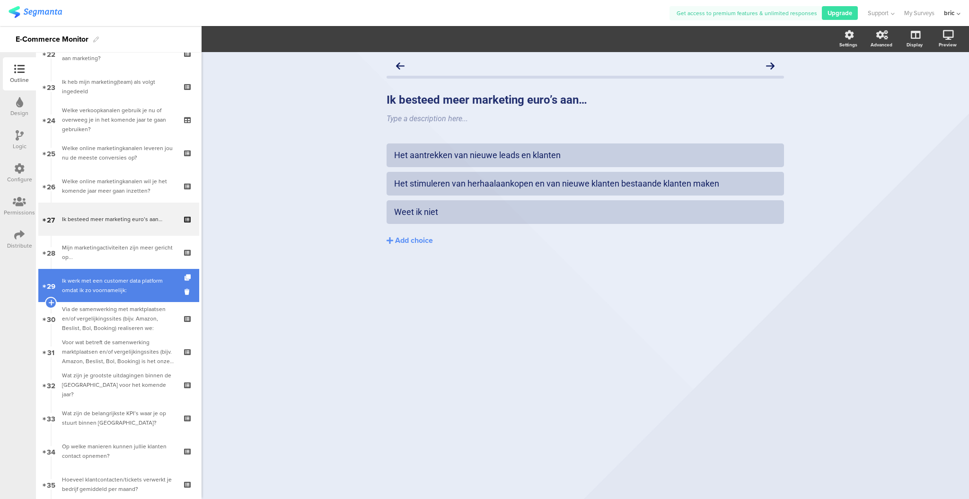
scroll to position [716, 0]
click at [148, 292] on div "Ik werk met een customer data platform omdat ik zo voornamelijk:" at bounding box center [118, 284] width 113 height 19
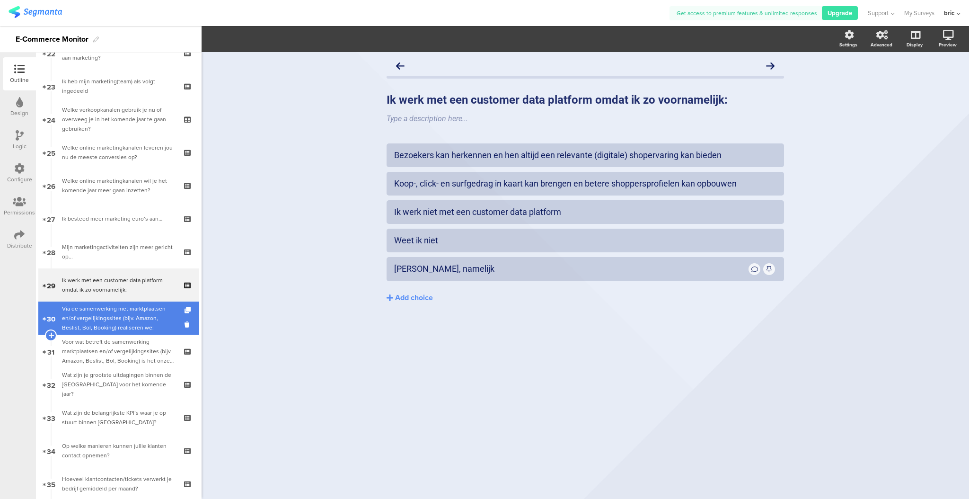
click at [144, 306] on div "Via de samenwerking met marktplaatsen en/of vergelijkingssites (bijv. Amazon, B…" at bounding box center [118, 318] width 113 height 28
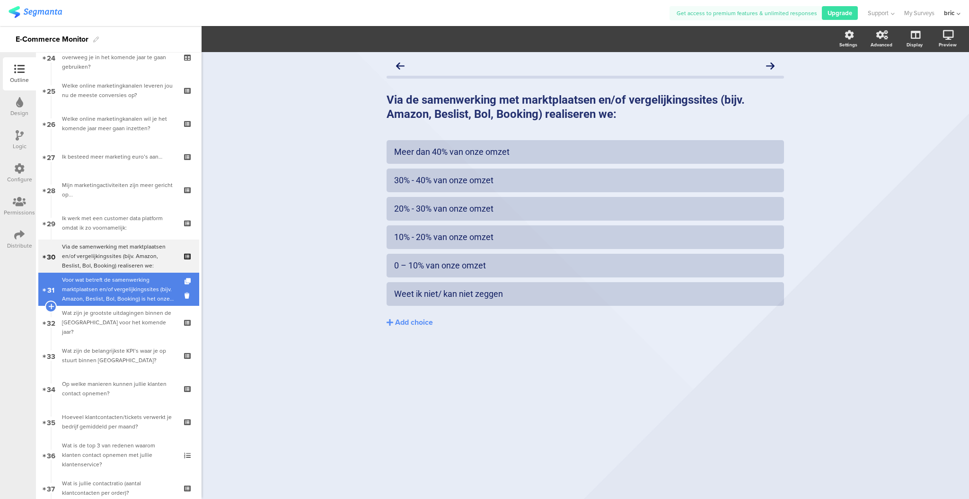
scroll to position [779, 0]
click at [157, 299] on div "Voor wat betreft de samenwerking marktplaatsen en/of vergelijkingssites (bijv. …" at bounding box center [118, 288] width 113 height 28
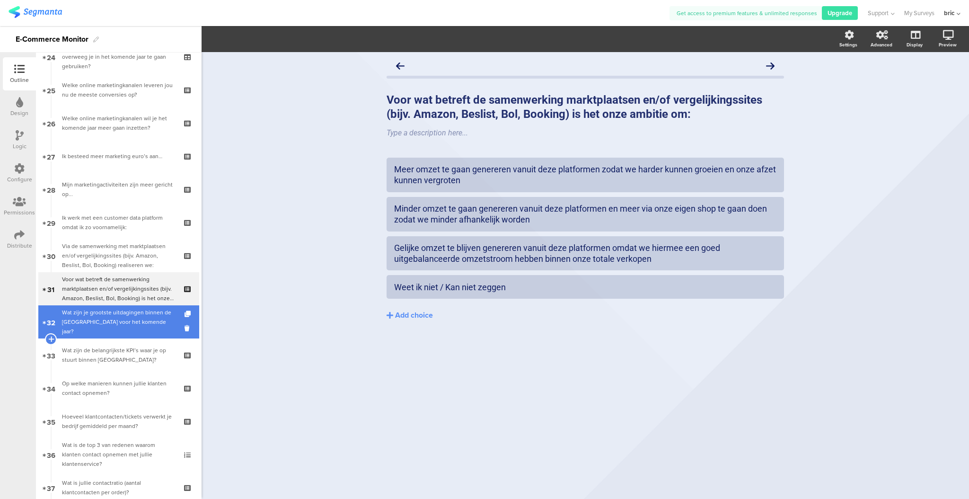
click at [150, 305] on link "32 Wat zijn je grootste uitdagingen binnen de [GEOGRAPHIC_DATA] voor het komend…" at bounding box center [118, 321] width 161 height 33
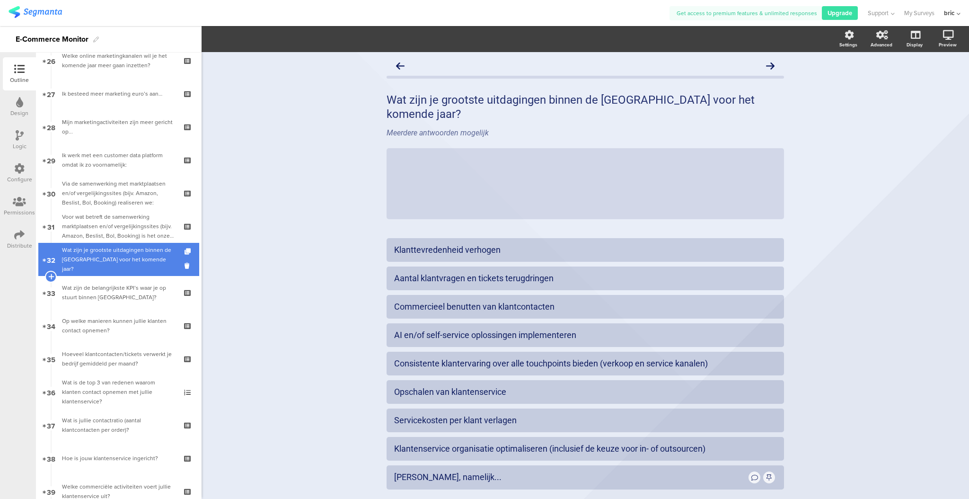
scroll to position [842, 0]
click at [150, 305] on link "33 Wat zijn de belangrijkste KPI’s waar je op stuurt binnen [GEOGRAPHIC_DATA]?" at bounding box center [118, 291] width 161 height 33
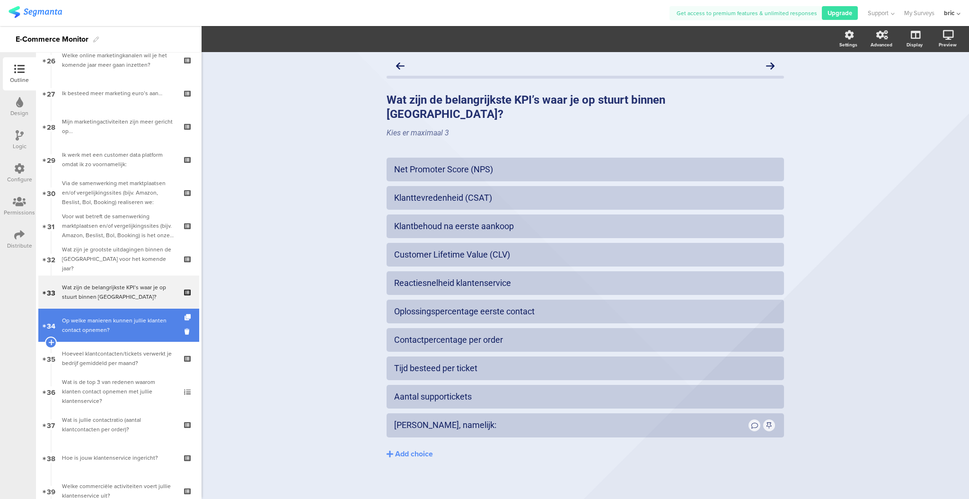
click at [142, 318] on div "Op welke manieren kunnen jullie klanten contact opnemen?" at bounding box center [118, 325] width 113 height 19
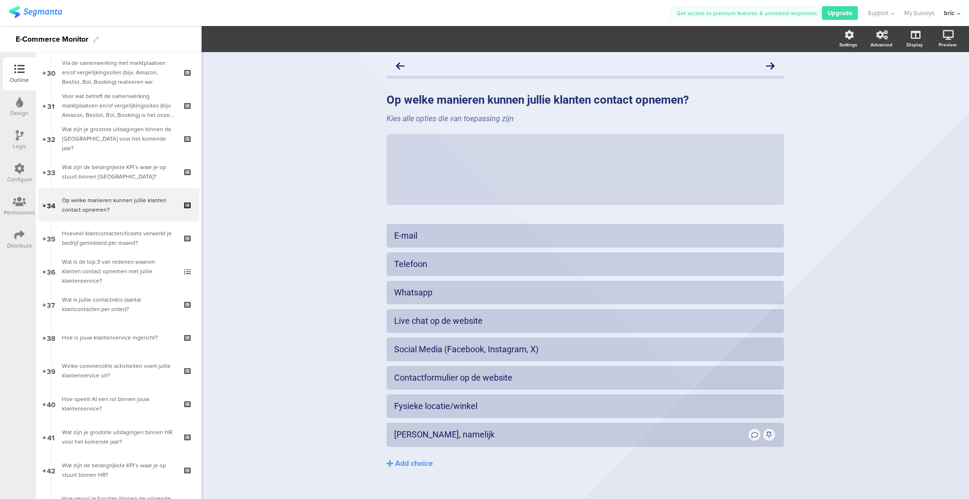
scroll to position [963, 0]
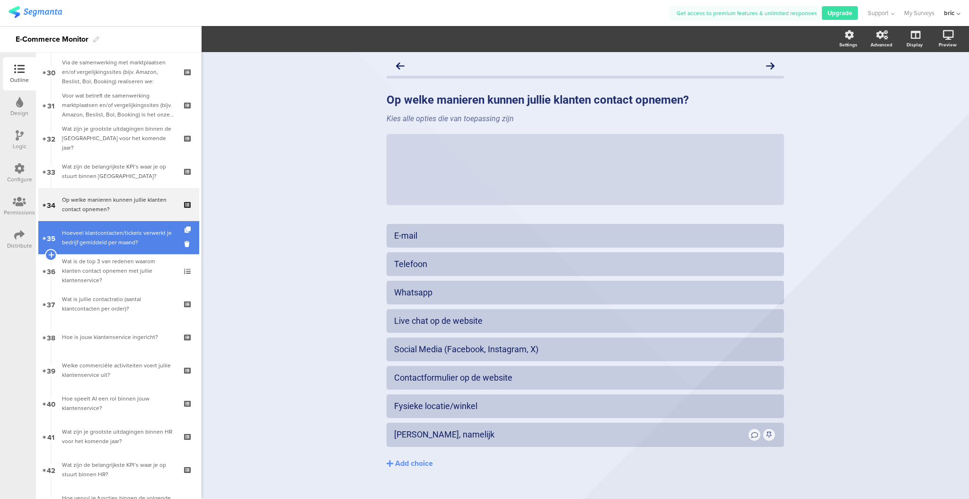
click at [139, 238] on div "Hoeveel klantcontacten/tickets verwerkt je bedrijf gemiddeld per maand?" at bounding box center [118, 237] width 113 height 19
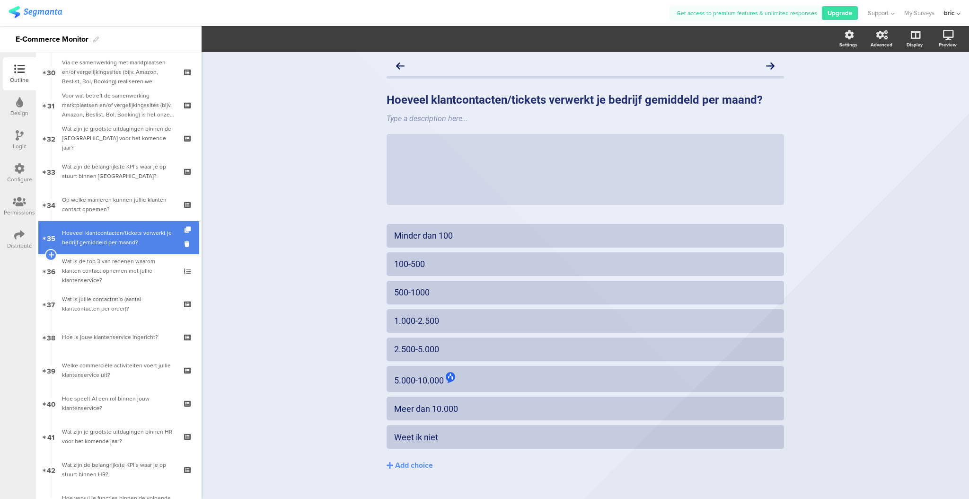
drag, startPoint x: 138, startPoint y: 242, endPoint x: 136, endPoint y: 248, distance: 6.4
click at [135, 252] on link "35 Hoeveel klantcontacten/tickets verwerkt je bedrijf gemiddeld per maand?" at bounding box center [118, 237] width 161 height 33
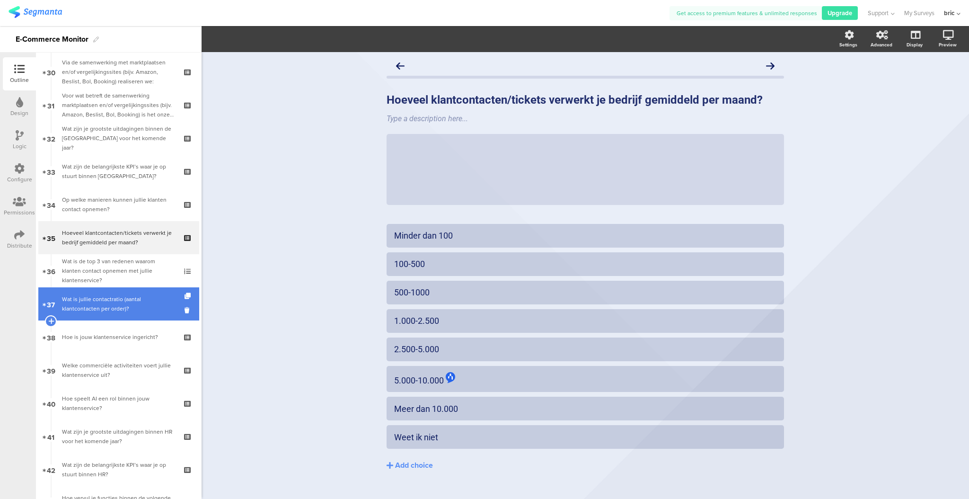
click at [133, 294] on div "Wat is jullie contactratio (aantal klantcontacten per order)?" at bounding box center [118, 303] width 113 height 19
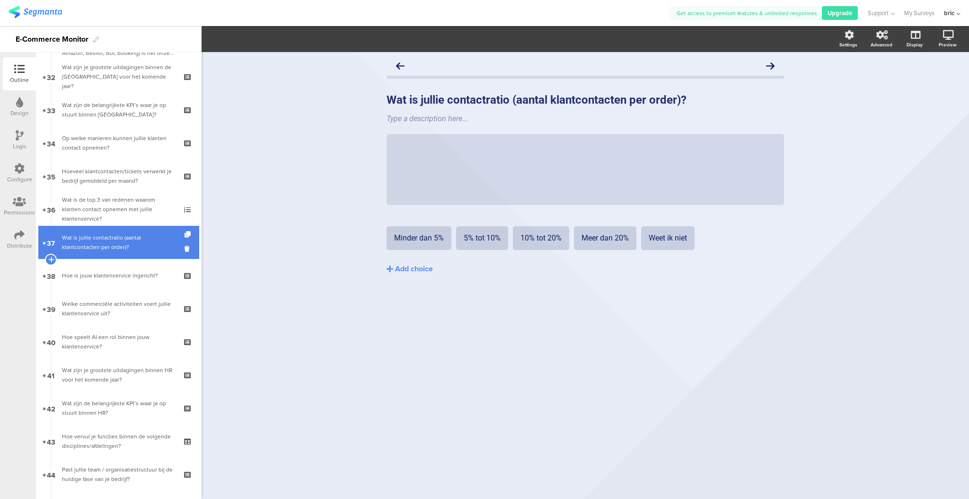
scroll to position [1025, 0]
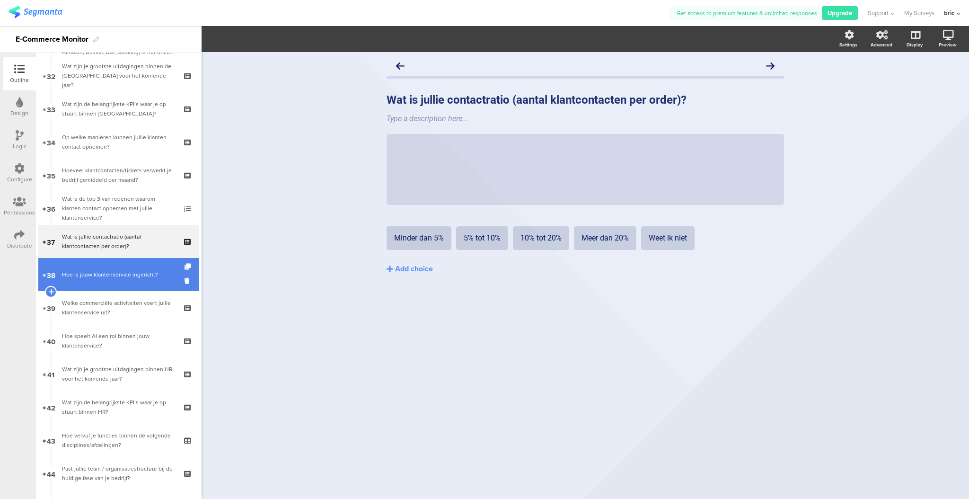
click at [142, 274] on div "Hoe is jouw klantenservice ingericht?" at bounding box center [118, 274] width 113 height 9
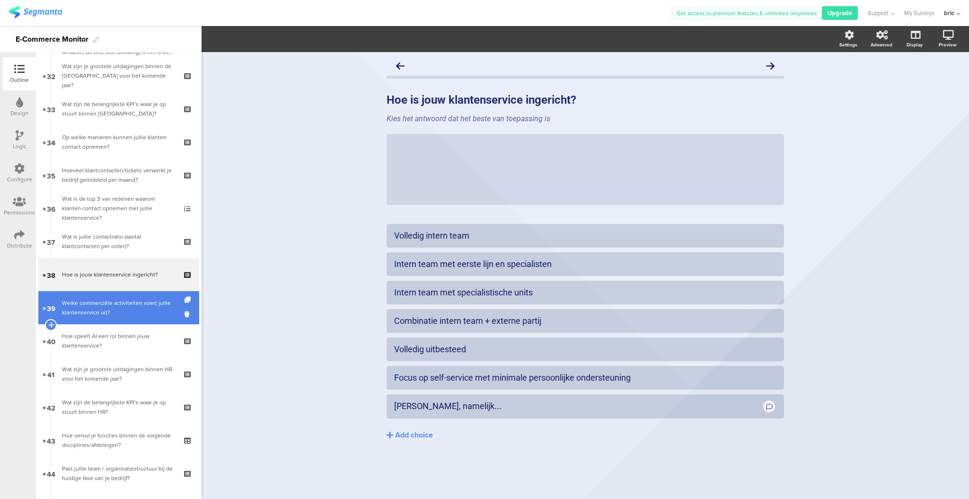
click at [137, 293] on link "39 Welke commerciële activiteiten voert jullie klantenservice uit?" at bounding box center [118, 307] width 161 height 33
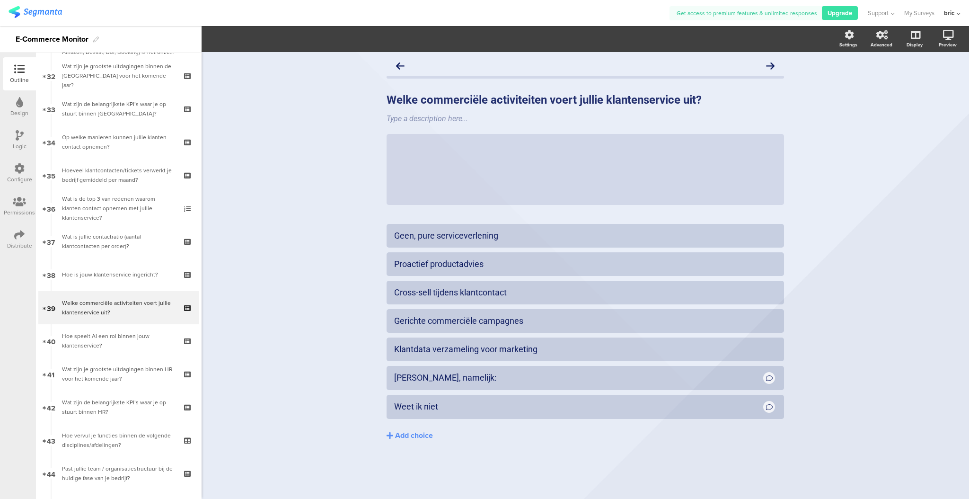
scroll to position [962, 0]
